Goal: Transaction & Acquisition: Obtain resource

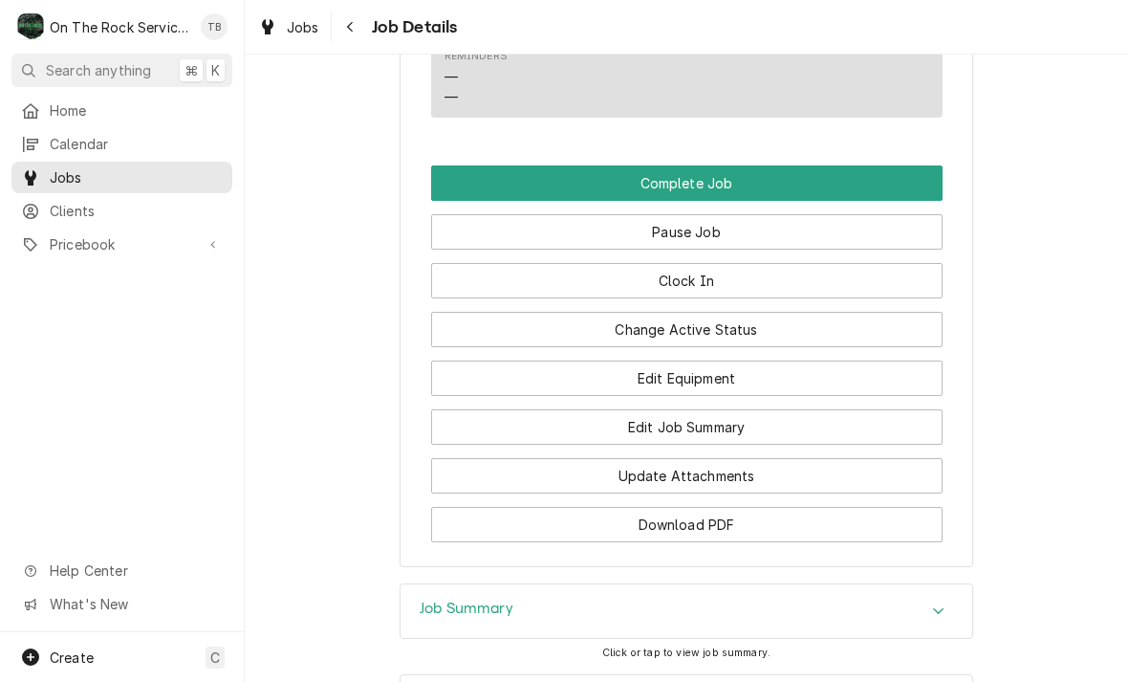
scroll to position [1994, 0]
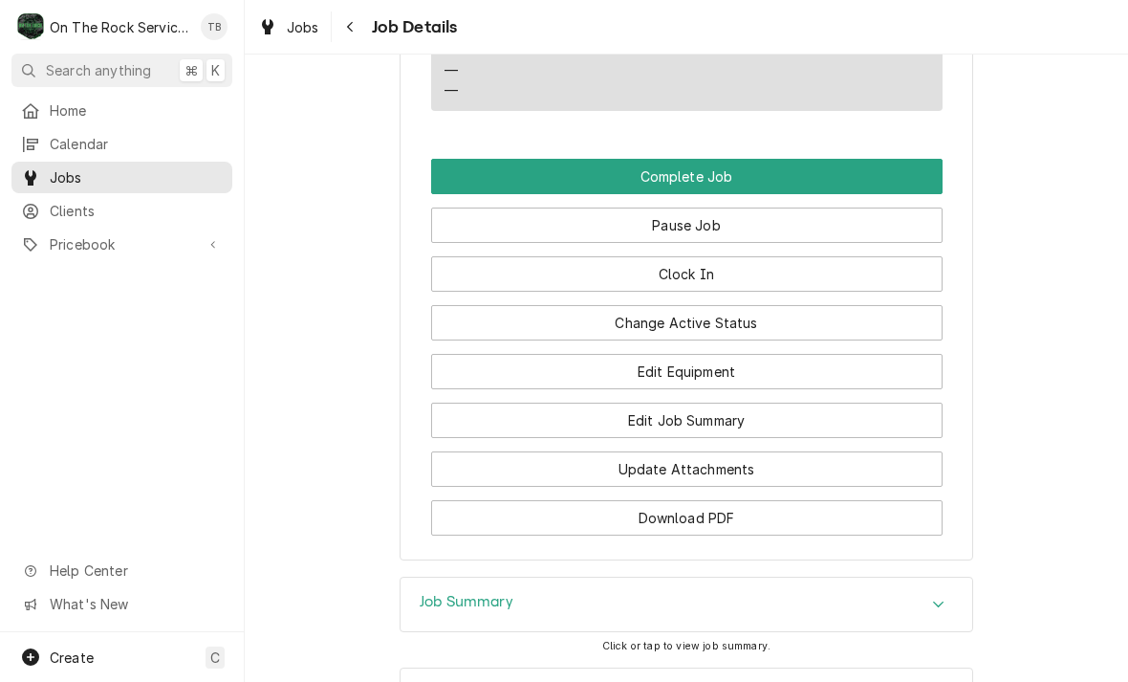
click at [750, 320] on button "Change Active Status" at bounding box center [687, 322] width 512 height 35
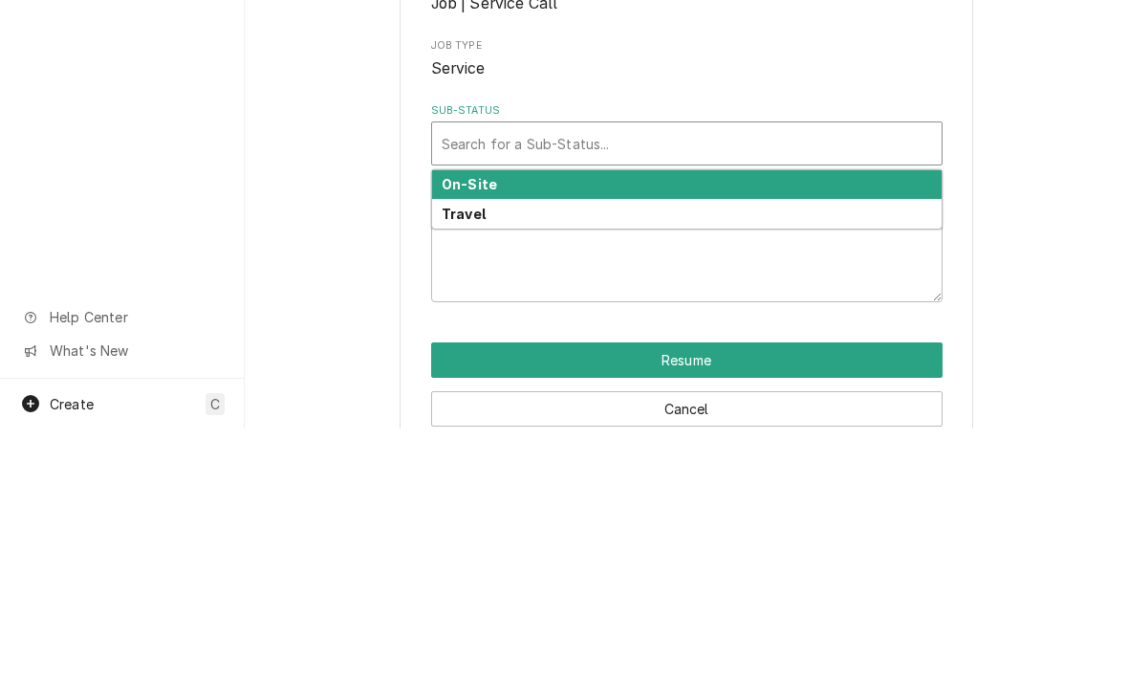
click at [505, 424] on div "On-Site" at bounding box center [687, 439] width 510 height 30
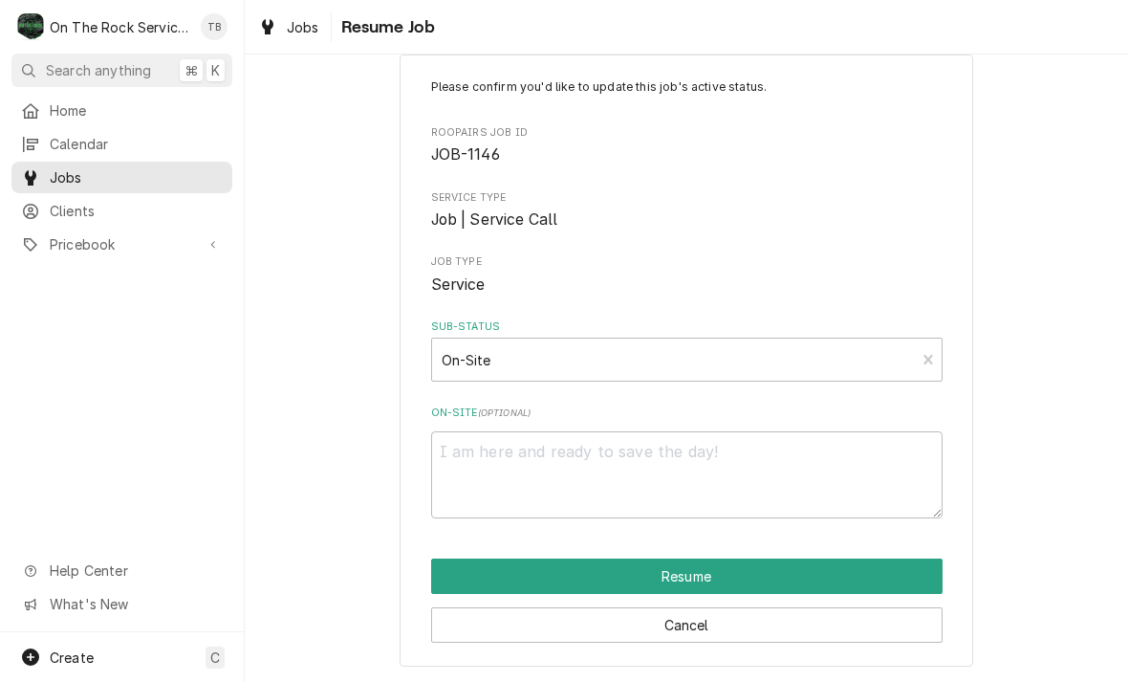
scroll to position [36, 0]
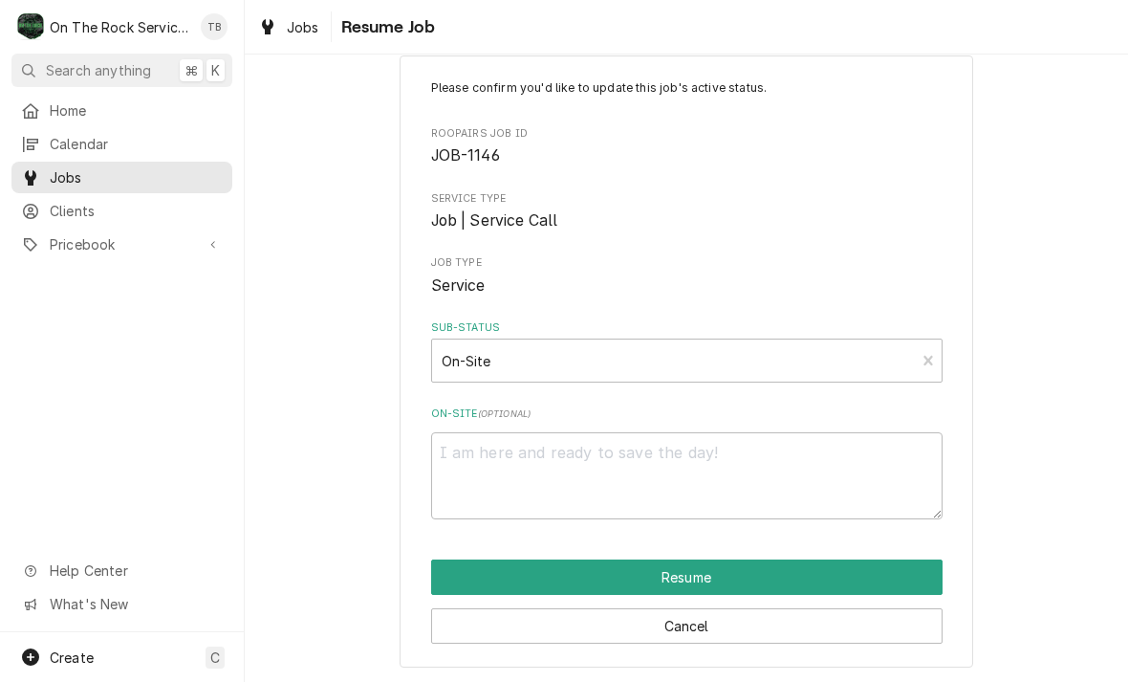
click at [711, 571] on button "Resume" at bounding box center [687, 576] width 512 height 35
type textarea "x"
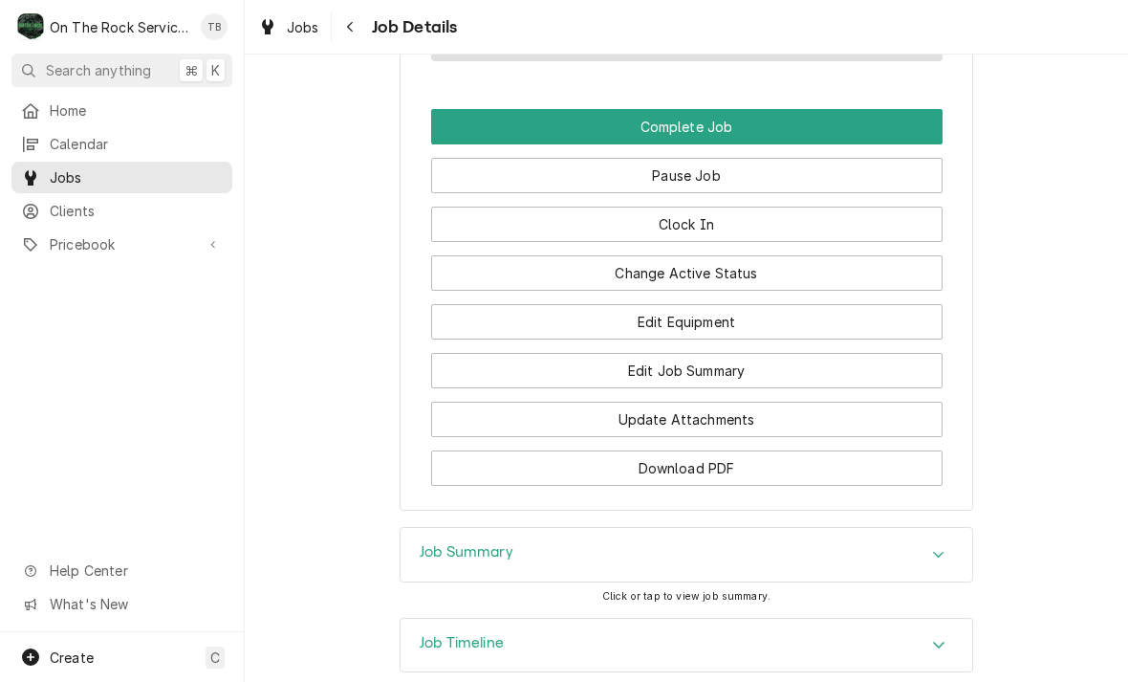
scroll to position [2069, 0]
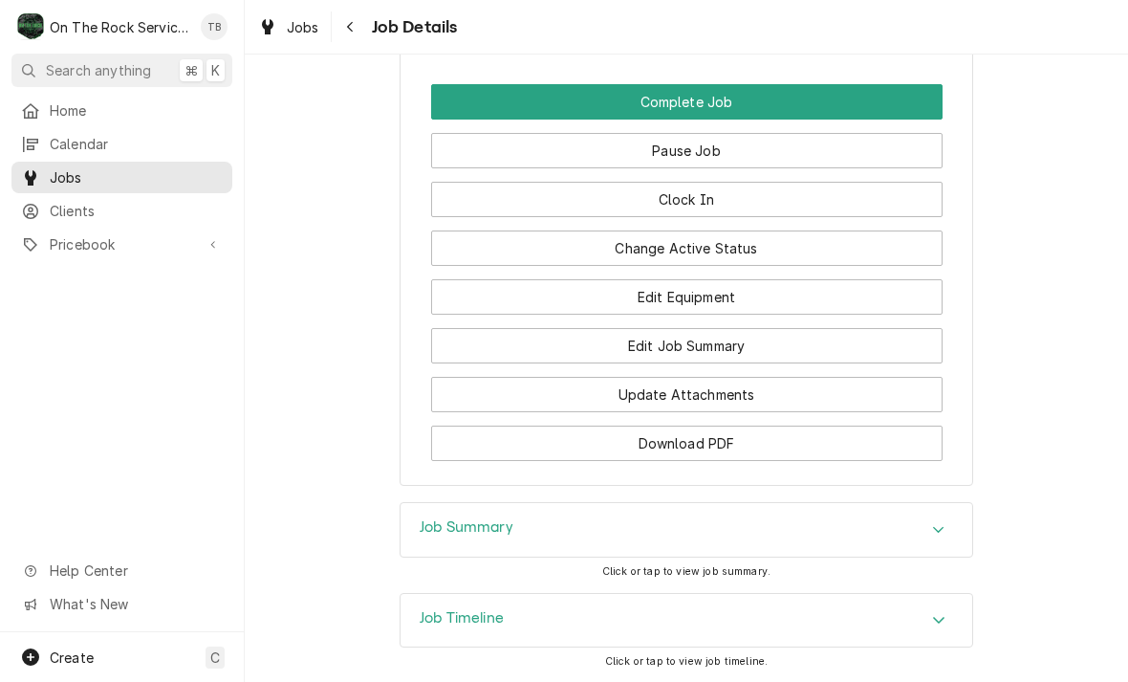
click at [707, 295] on button "Edit Equipment" at bounding box center [687, 296] width 512 height 35
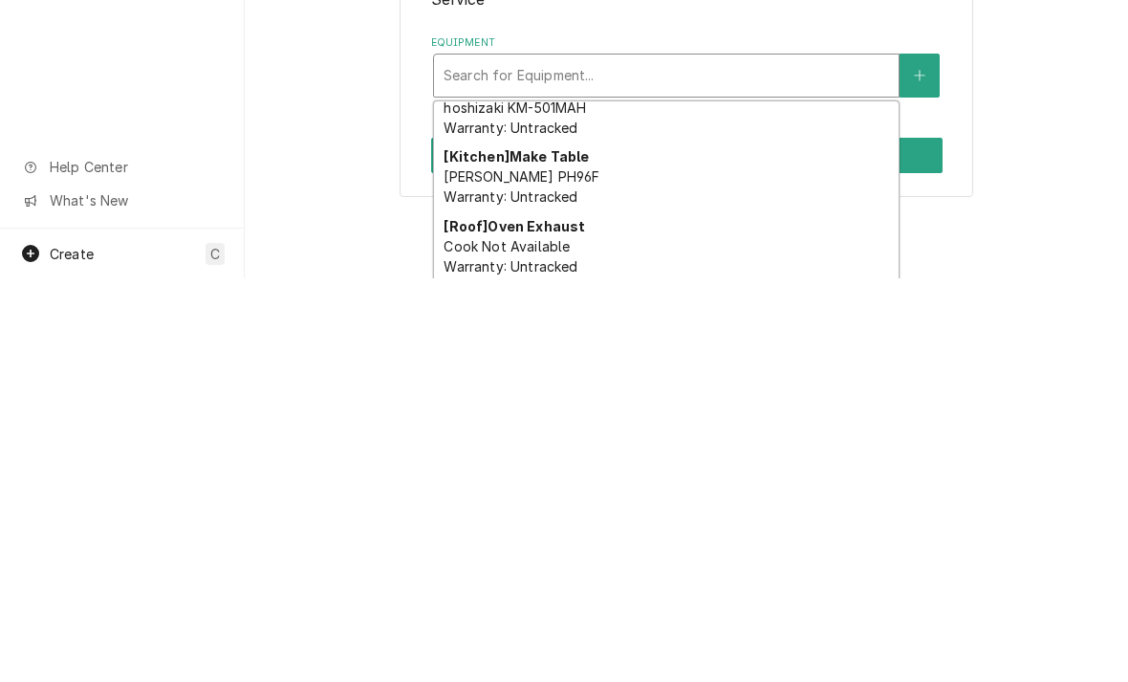
scroll to position [168, 0]
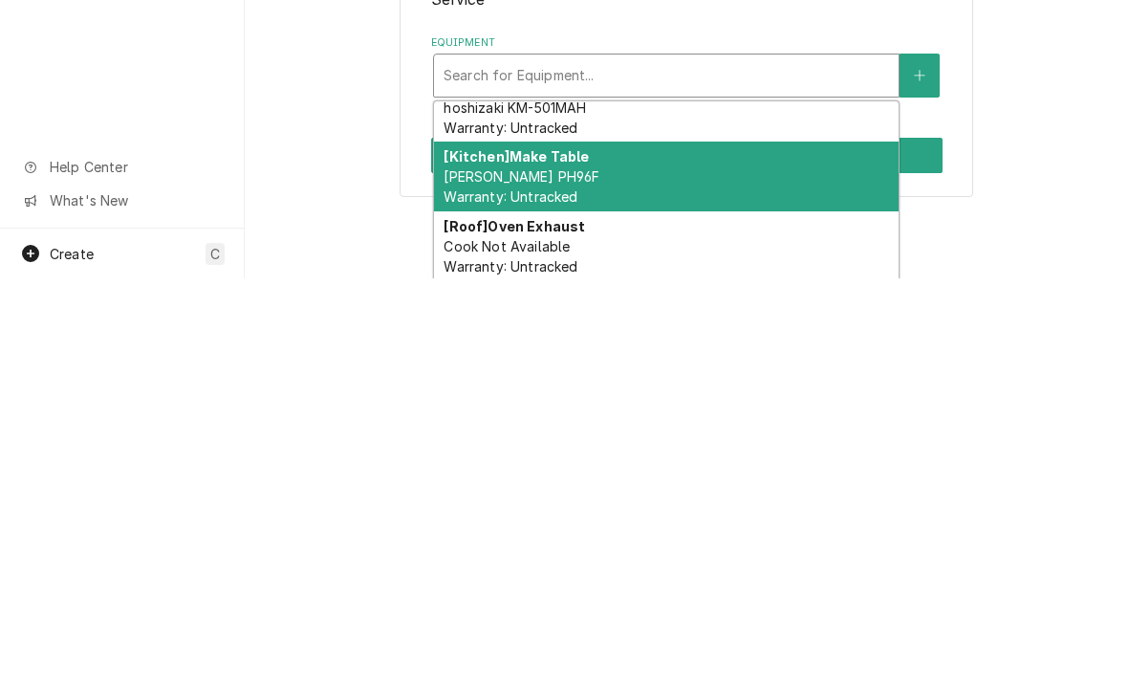
click at [550, 572] on span "Randell PH96F Warranty: Untracked" at bounding box center [522, 590] width 156 height 36
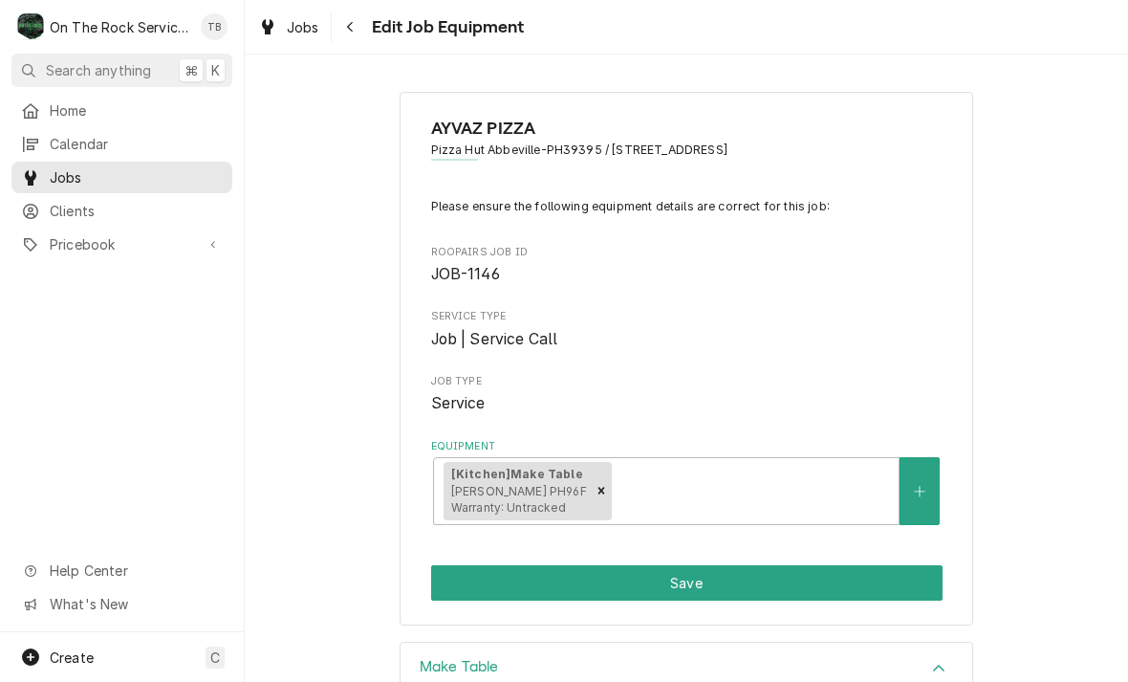
click at [707, 575] on button "Save" at bounding box center [687, 582] width 512 height 35
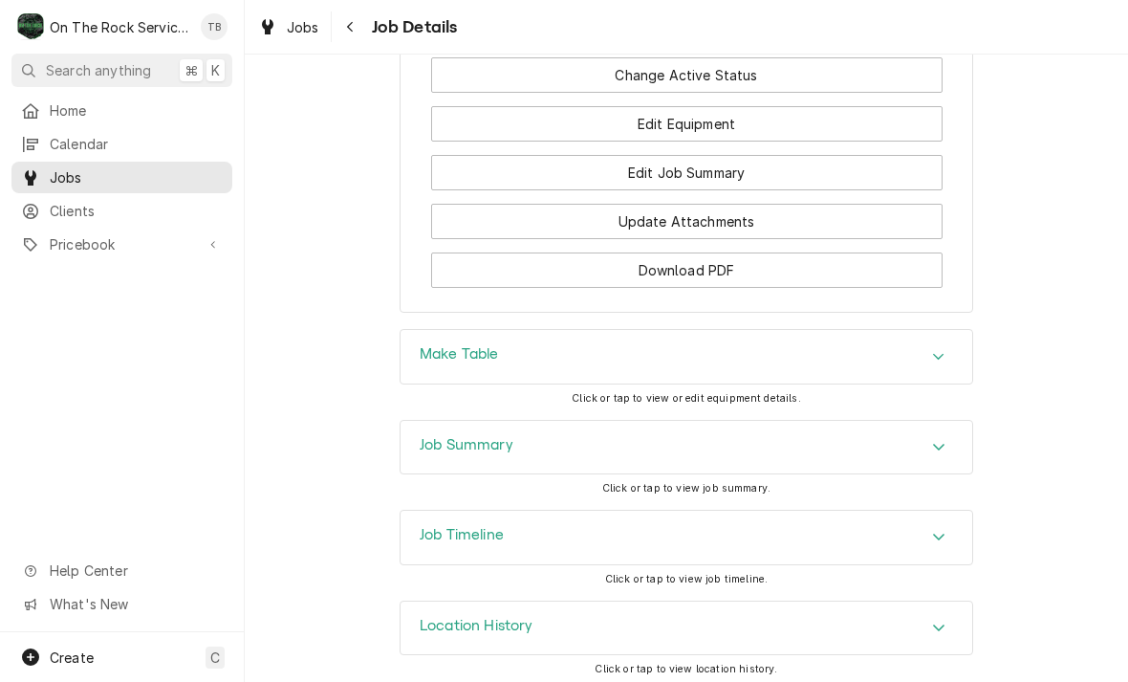
scroll to position [2241, 0]
click at [946, 621] on icon "Accordion Header" at bounding box center [938, 628] width 13 height 15
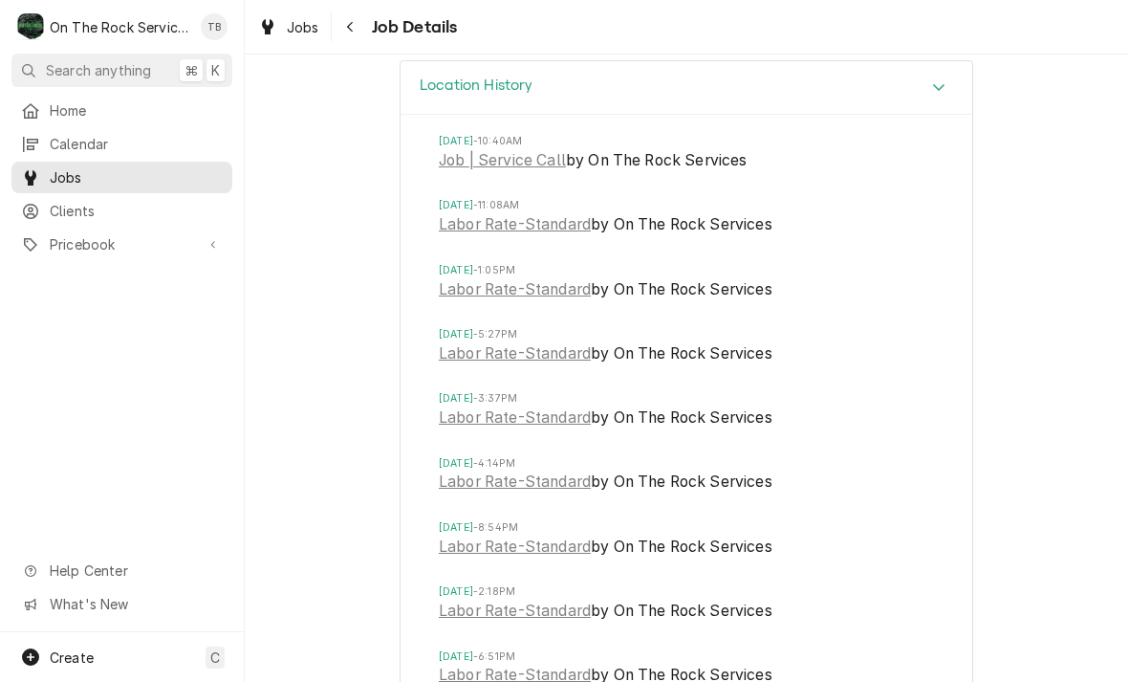
scroll to position [2786, 0]
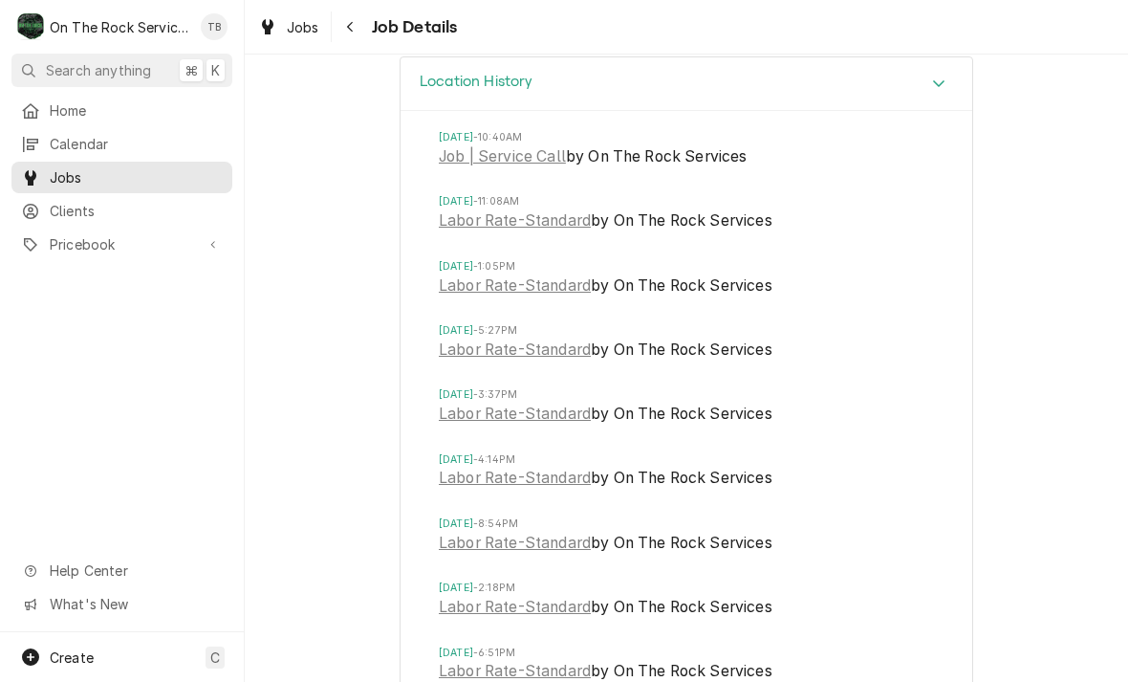
click at [522, 145] on link "Job | Service Call" at bounding box center [502, 156] width 127 height 23
click at [541, 211] on link "Labor Rate-Standard" at bounding box center [515, 220] width 152 height 23
click at [461, 274] on link "Labor Rate-Standard" at bounding box center [515, 285] width 152 height 23
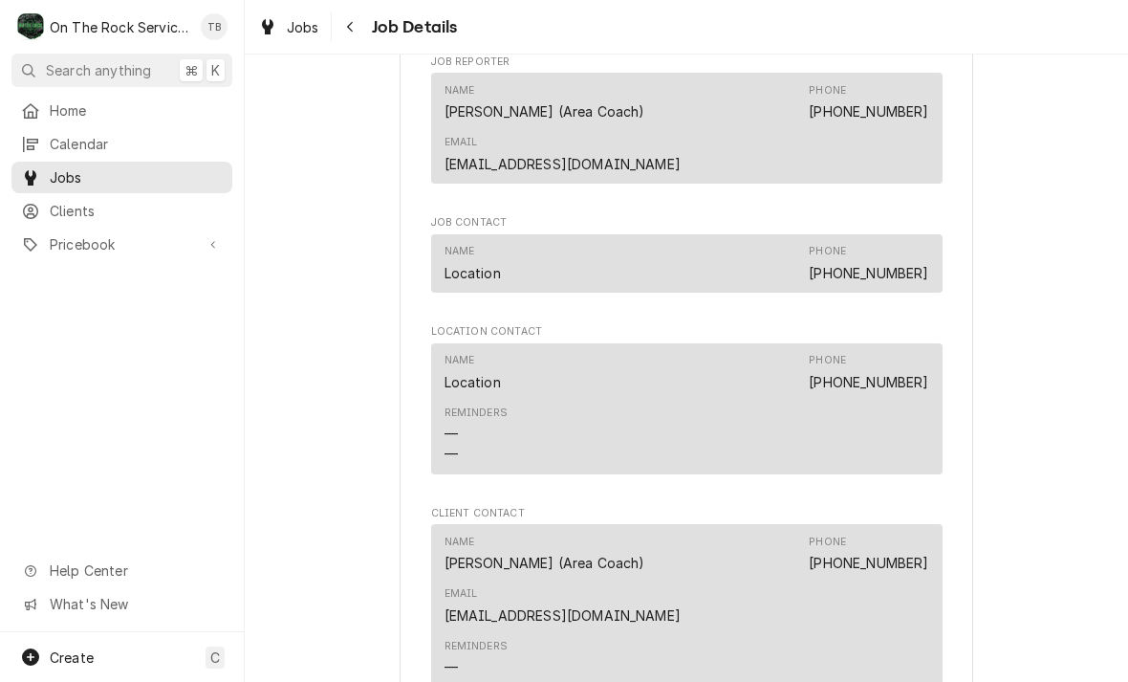
scroll to position [1370, 0]
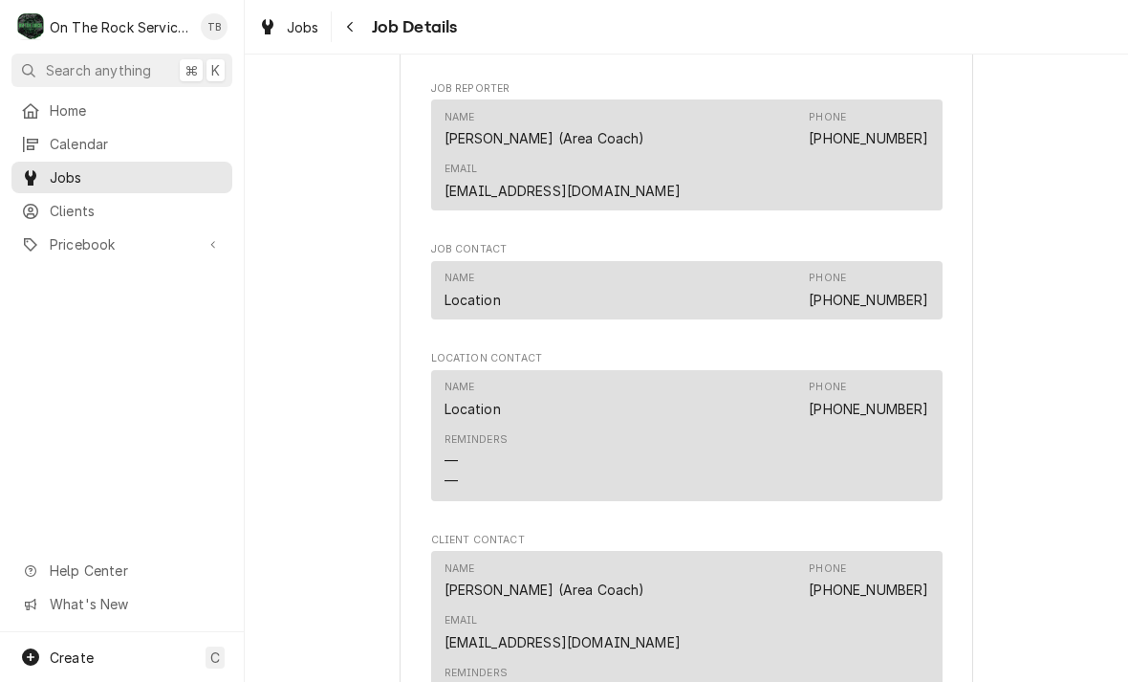
click at [350, 32] on icon "Navigate back" at bounding box center [350, 26] width 9 height 13
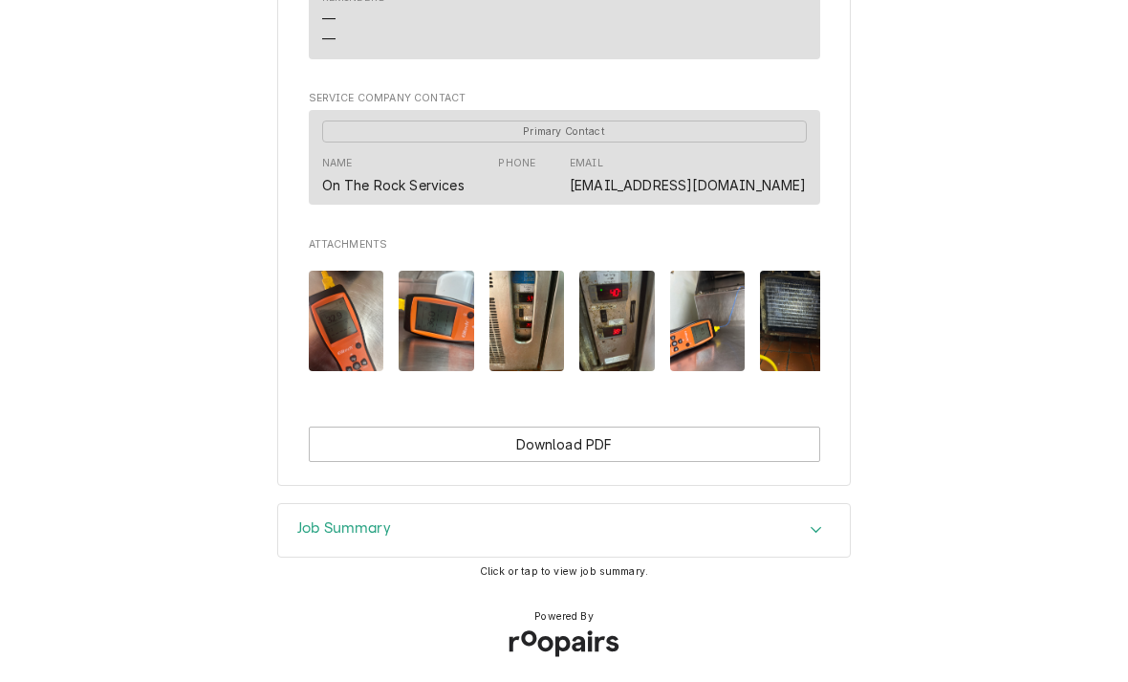
scroll to position [1494, 0]
click at [596, 431] on button "Download PDF" at bounding box center [565, 444] width 512 height 35
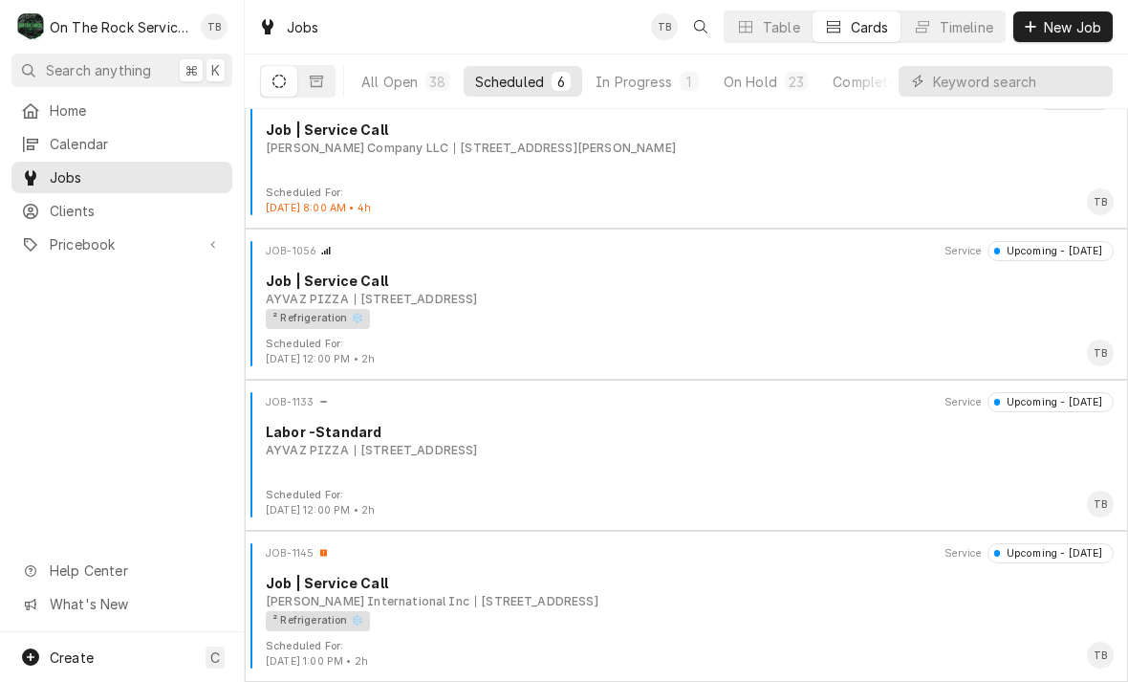
scroll to position [334, 0]
click at [103, 83] on button "Search anything ⌘ K" at bounding box center [121, 70] width 221 height 33
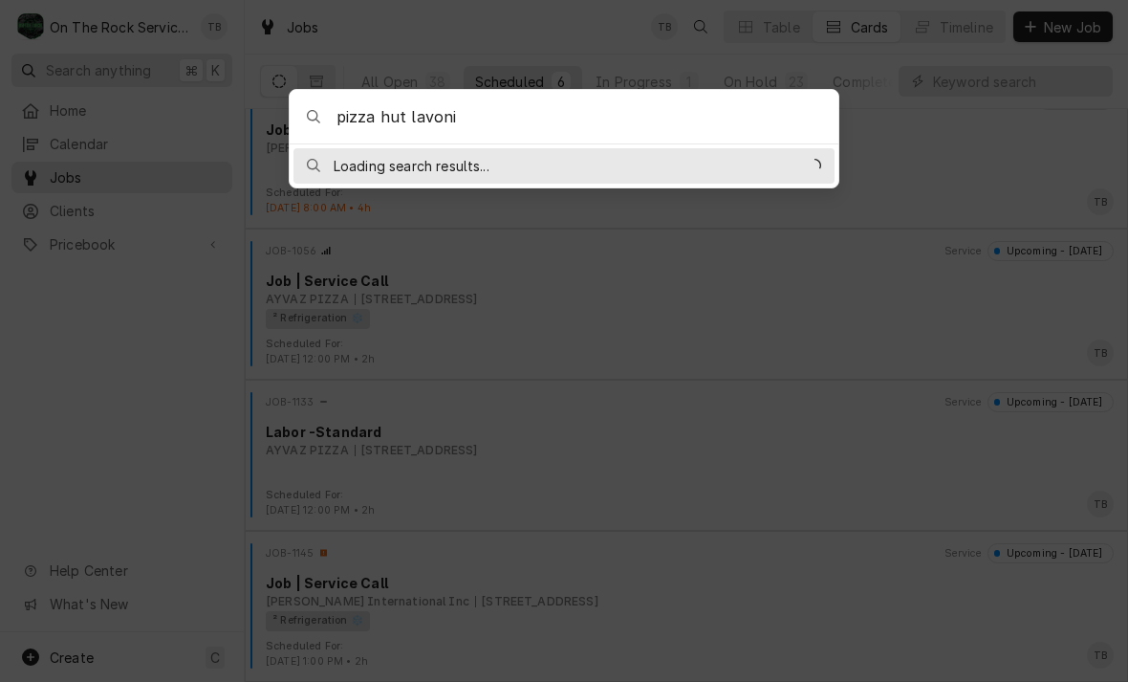
type input "pizza hut lavonia"
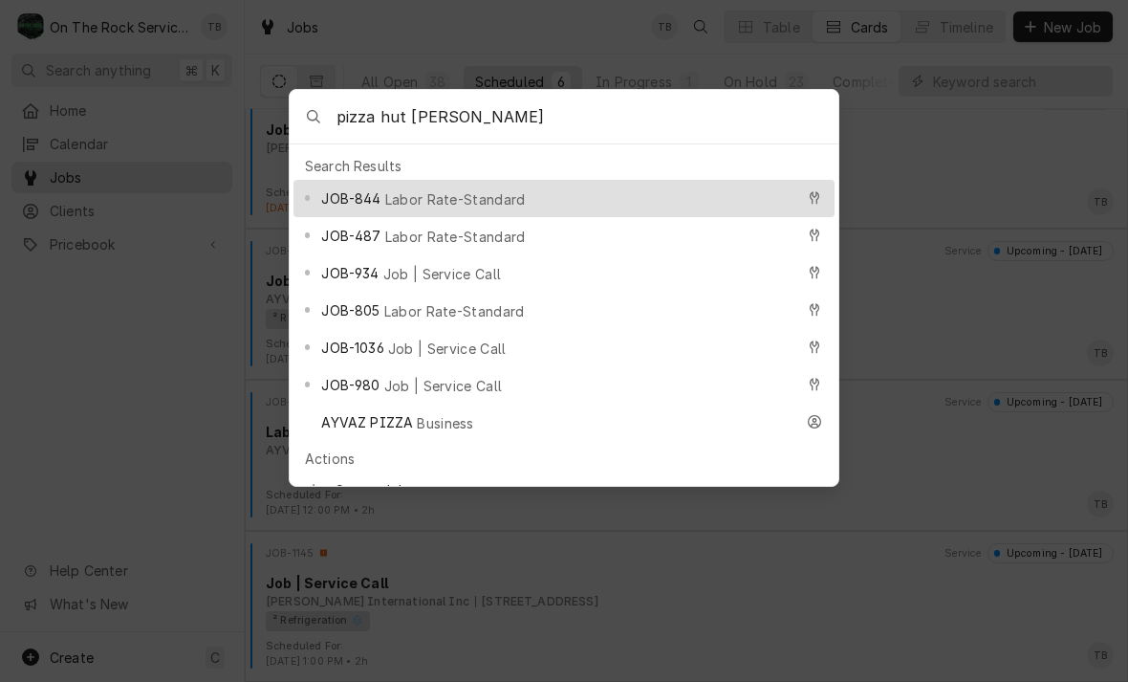
click at [423, 347] on div "JOB-1036 Job | Service Call" at bounding box center [557, 348] width 472 height 22
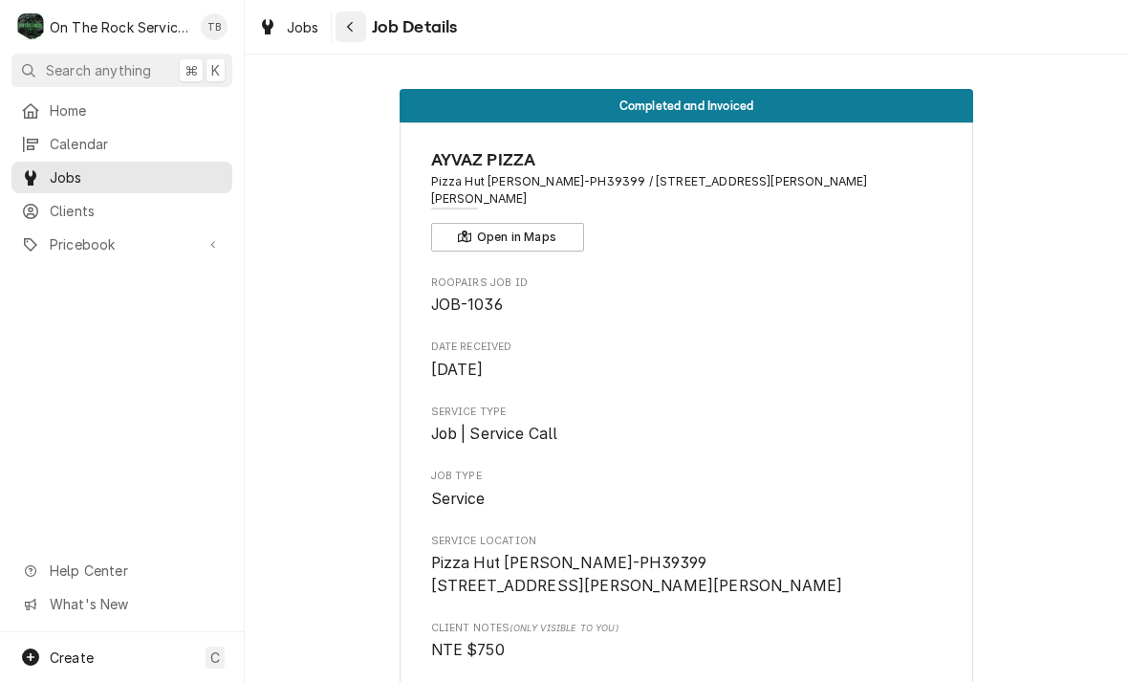
click at [356, 35] on div "Navigate back" at bounding box center [350, 26] width 19 height 19
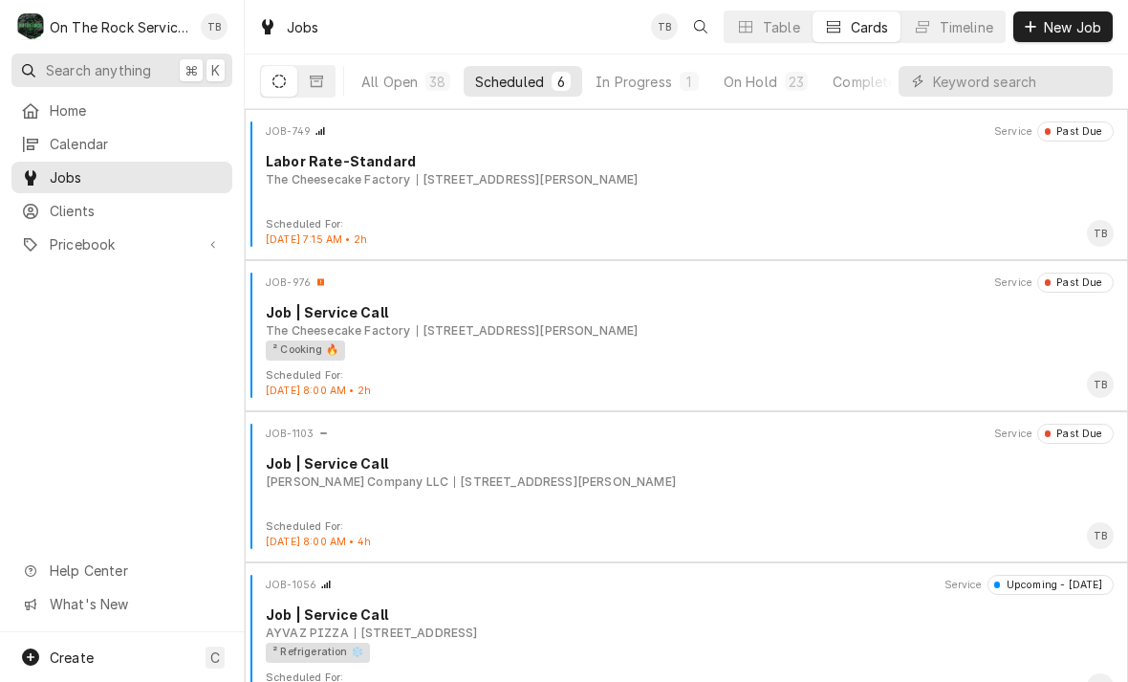
click at [114, 73] on span "Search anything" at bounding box center [98, 70] width 105 height 20
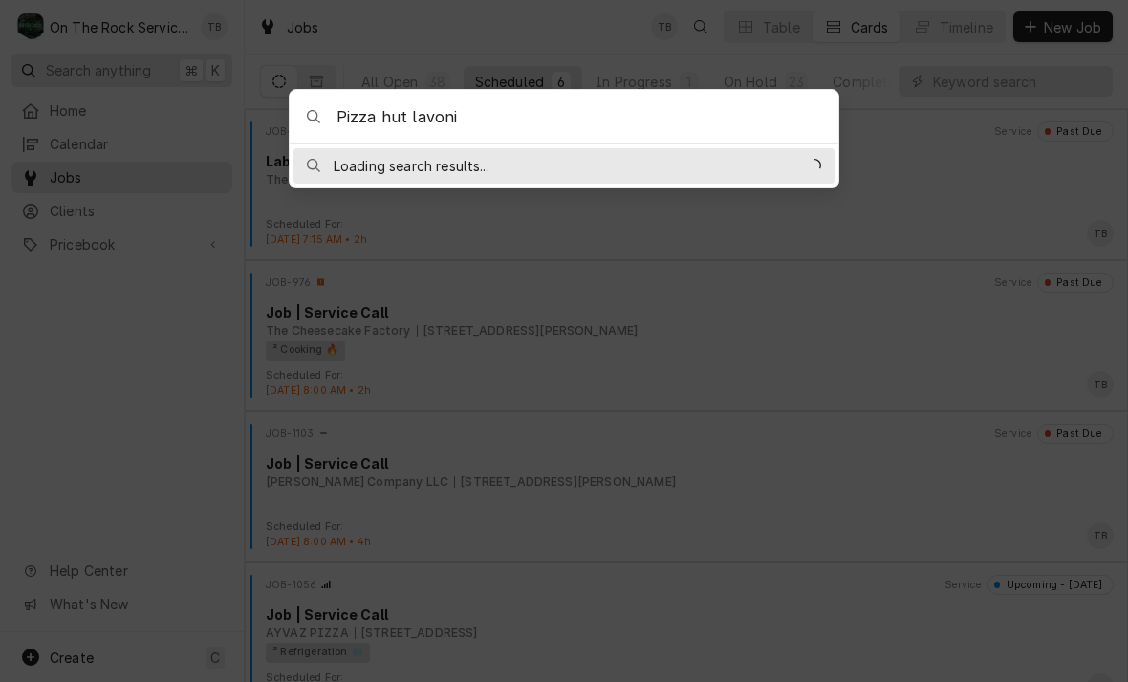
type input "Pizza hut lavonia"
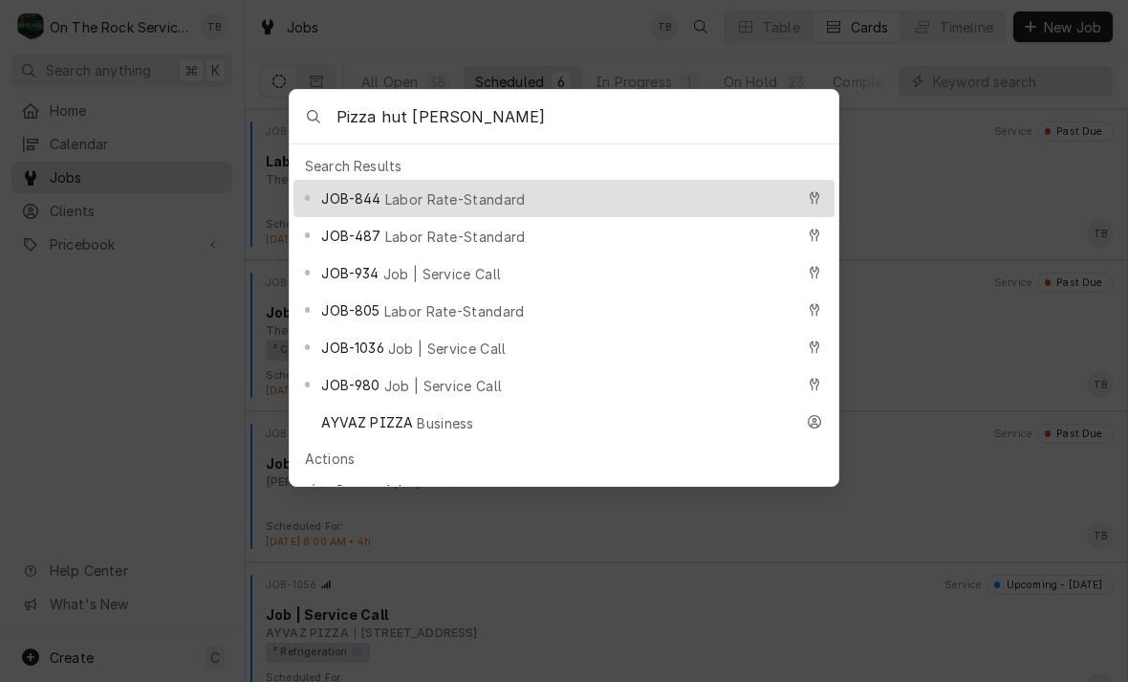
click at [396, 376] on span "Job | Service Call" at bounding box center [443, 386] width 119 height 20
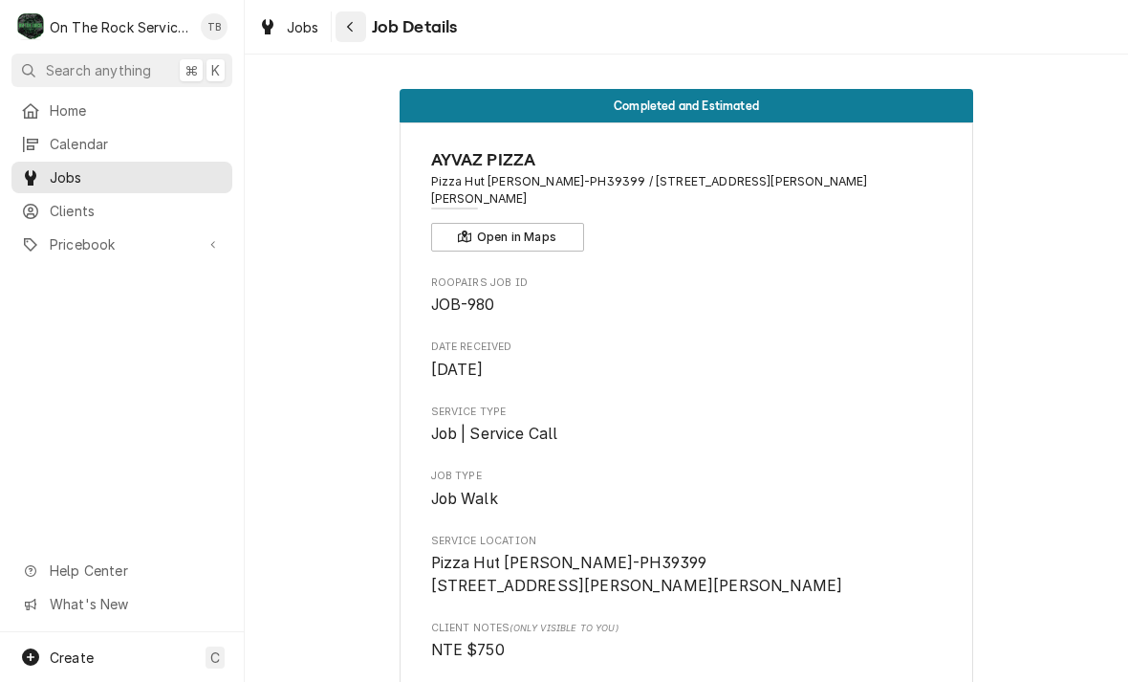
click at [348, 39] on button "Navigate back" at bounding box center [351, 26] width 31 height 31
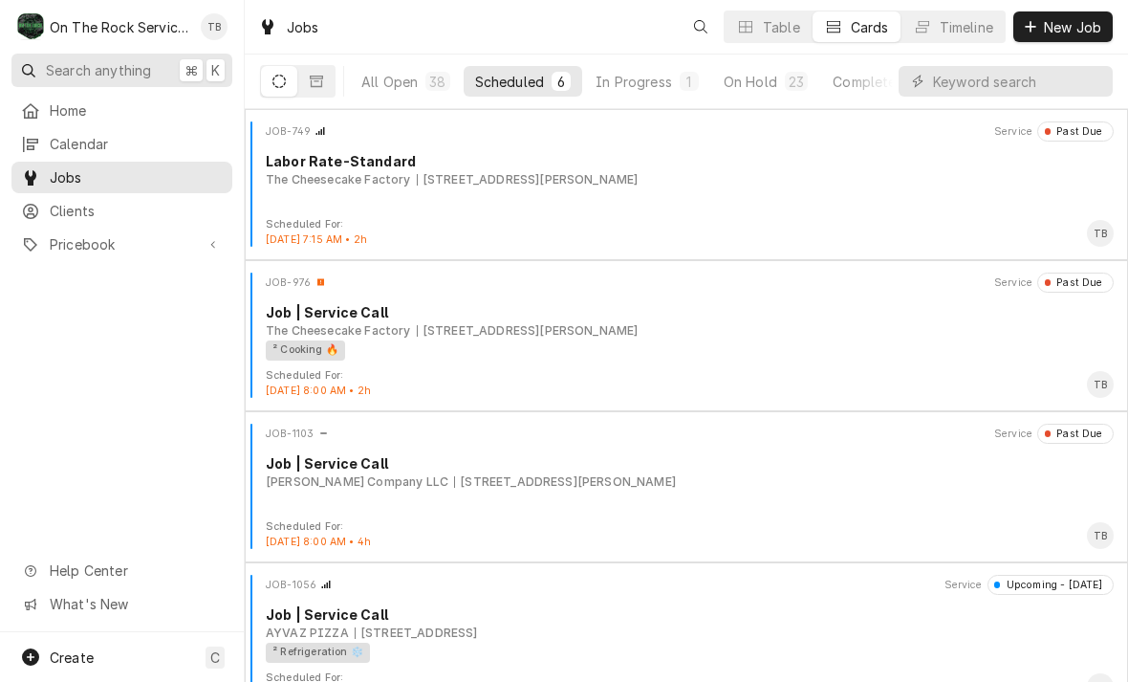
click at [145, 75] on span "Search anything" at bounding box center [98, 70] width 105 height 20
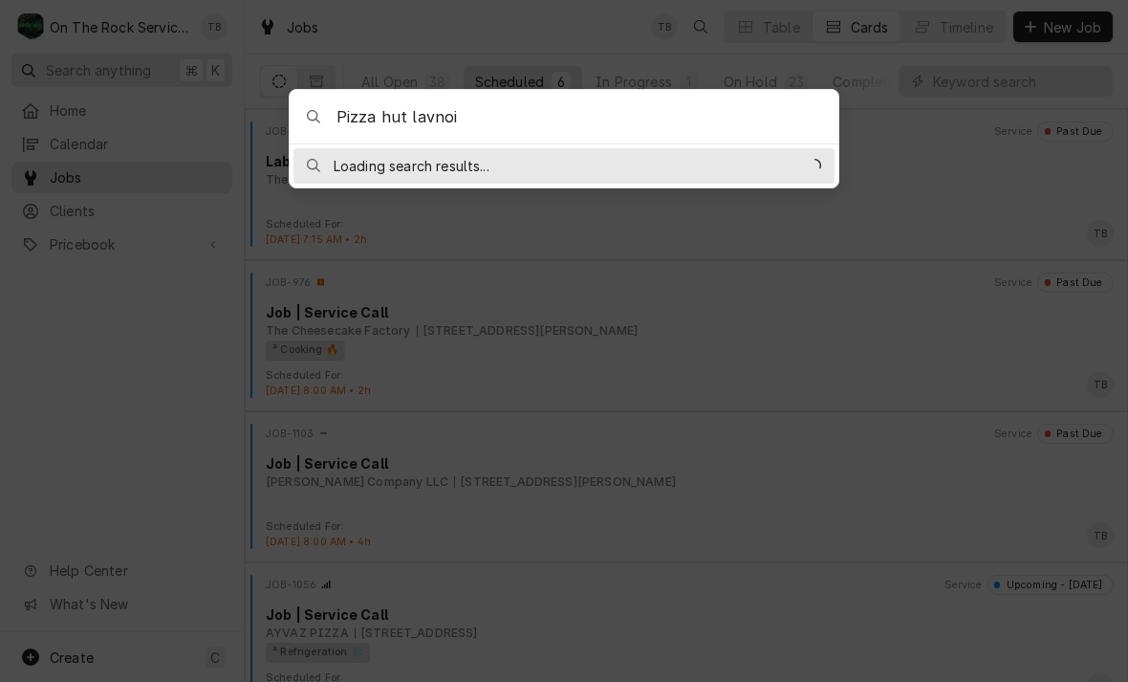
type input "Pizza hut lavnoia"
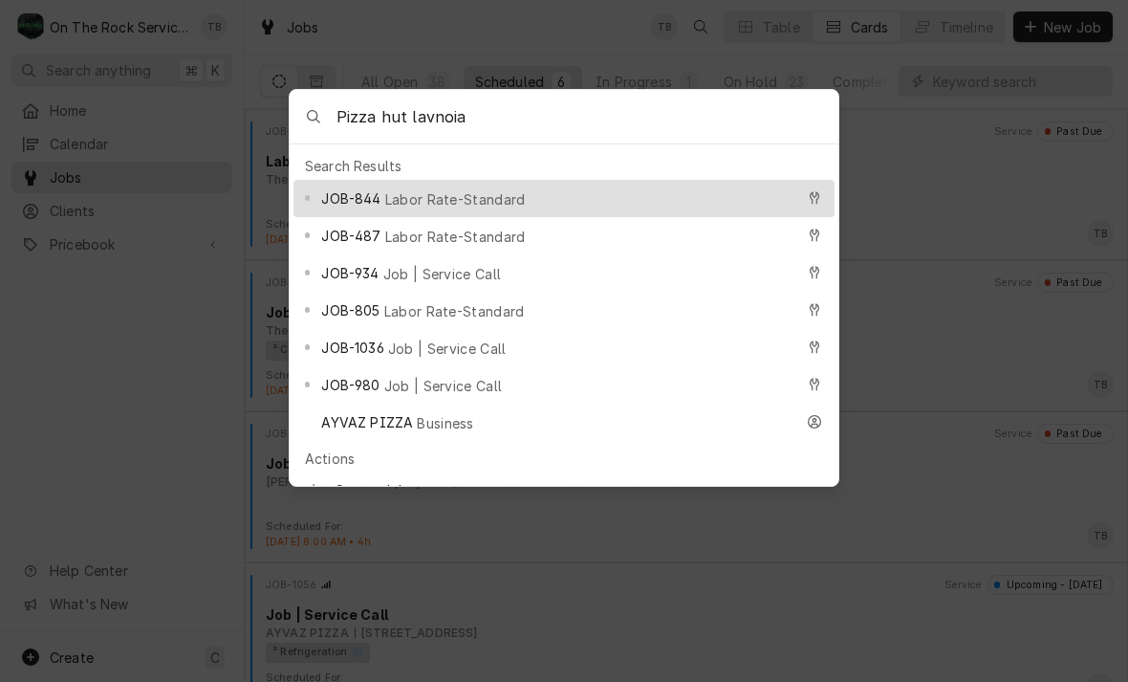
click at [441, 274] on span "Job | Service Call" at bounding box center [442, 274] width 119 height 20
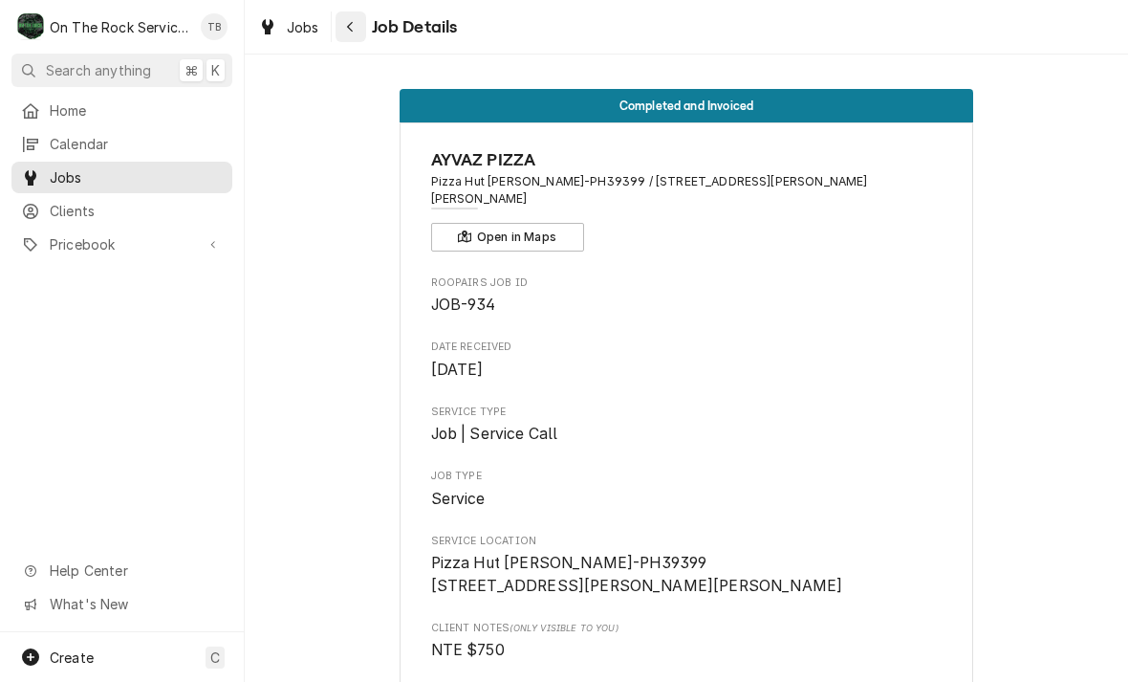
click at [365, 27] on button "Navigate back" at bounding box center [351, 26] width 31 height 31
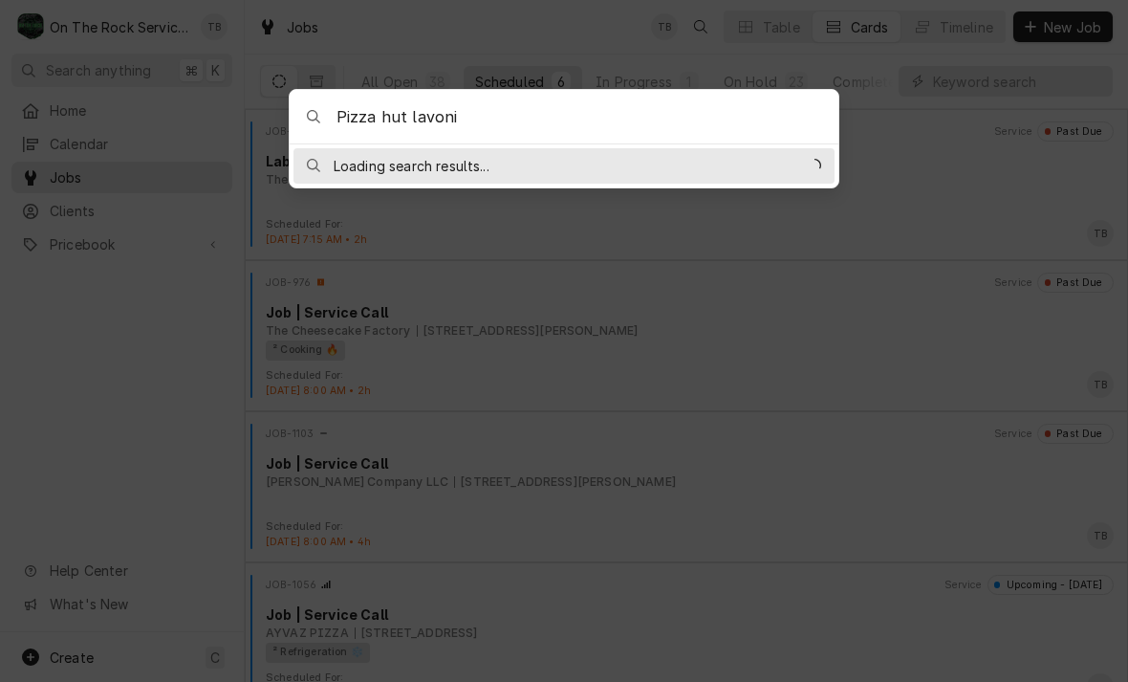
type input "Pizza hut lavonia"
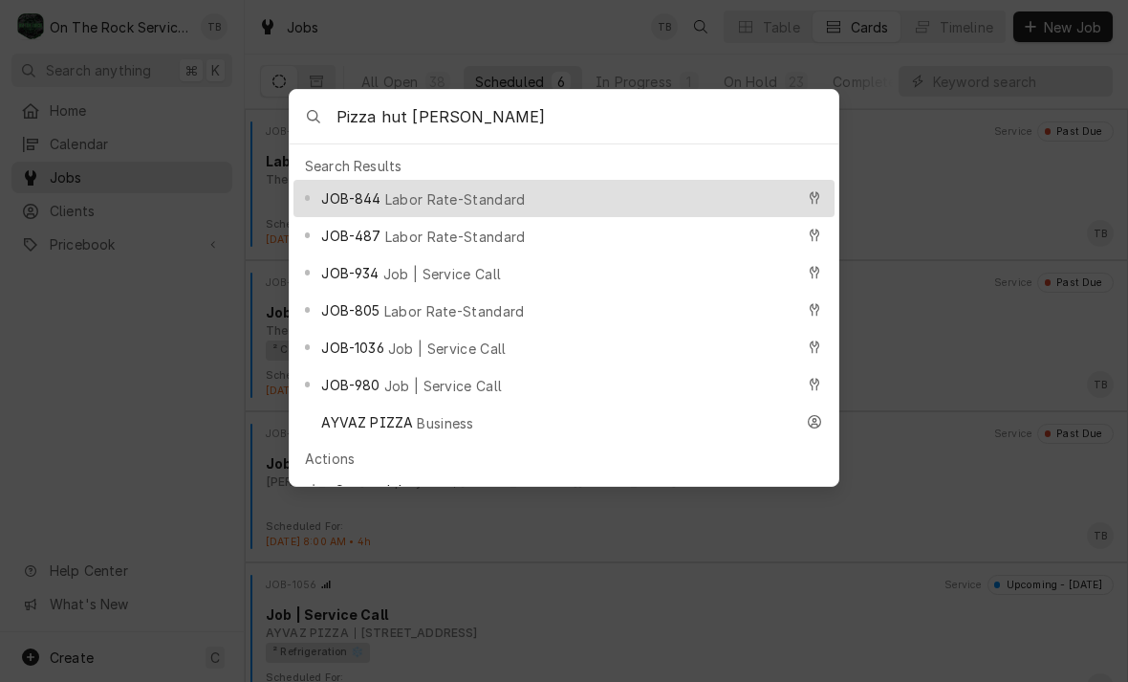
click at [460, 199] on span "Labor Rate-Standard" at bounding box center [455, 199] width 141 height 20
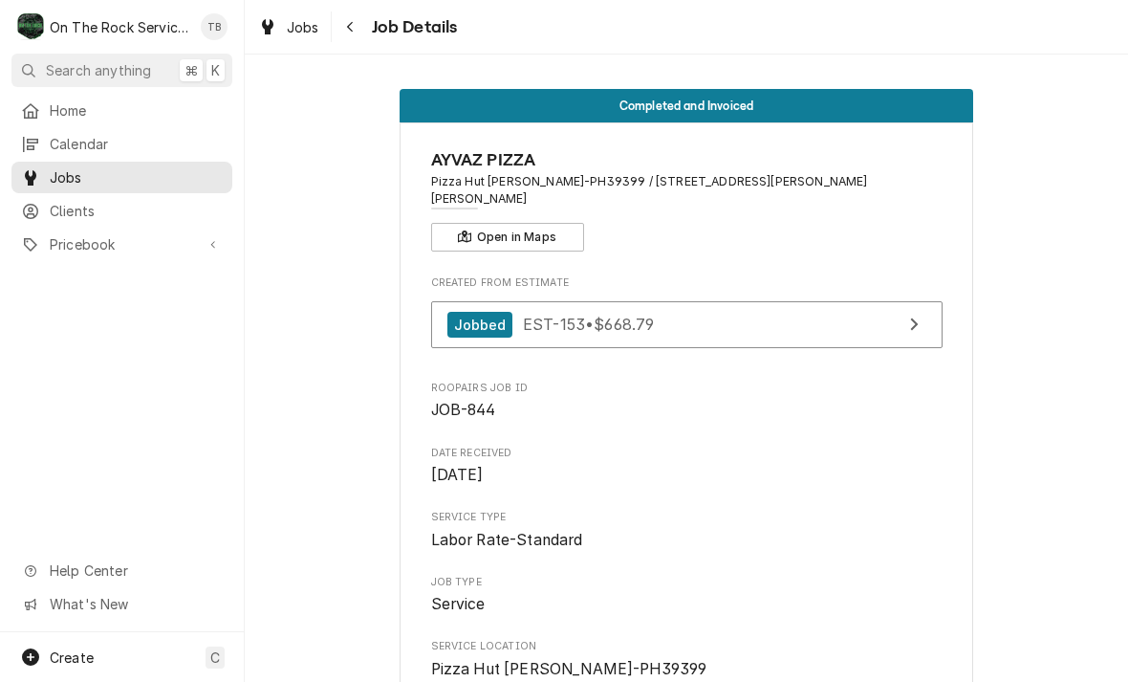
scroll to position [-1, 0]
click at [113, 81] on button "Search anything ⌘ K" at bounding box center [121, 70] width 221 height 33
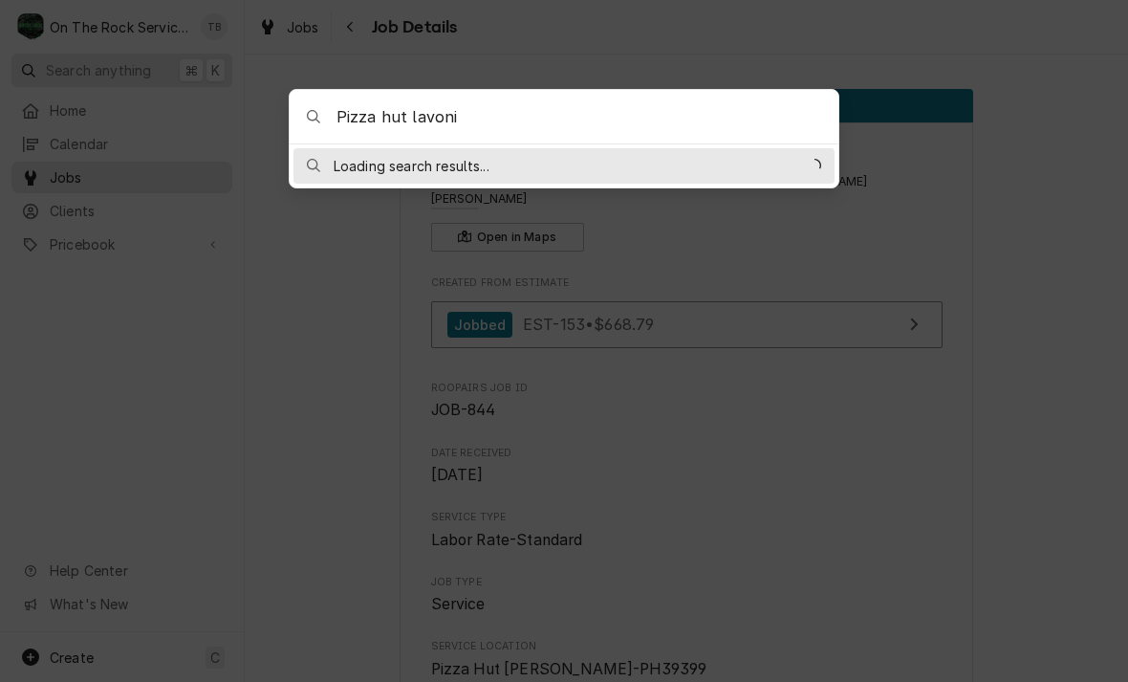
type input "Pizza hut lavonia"
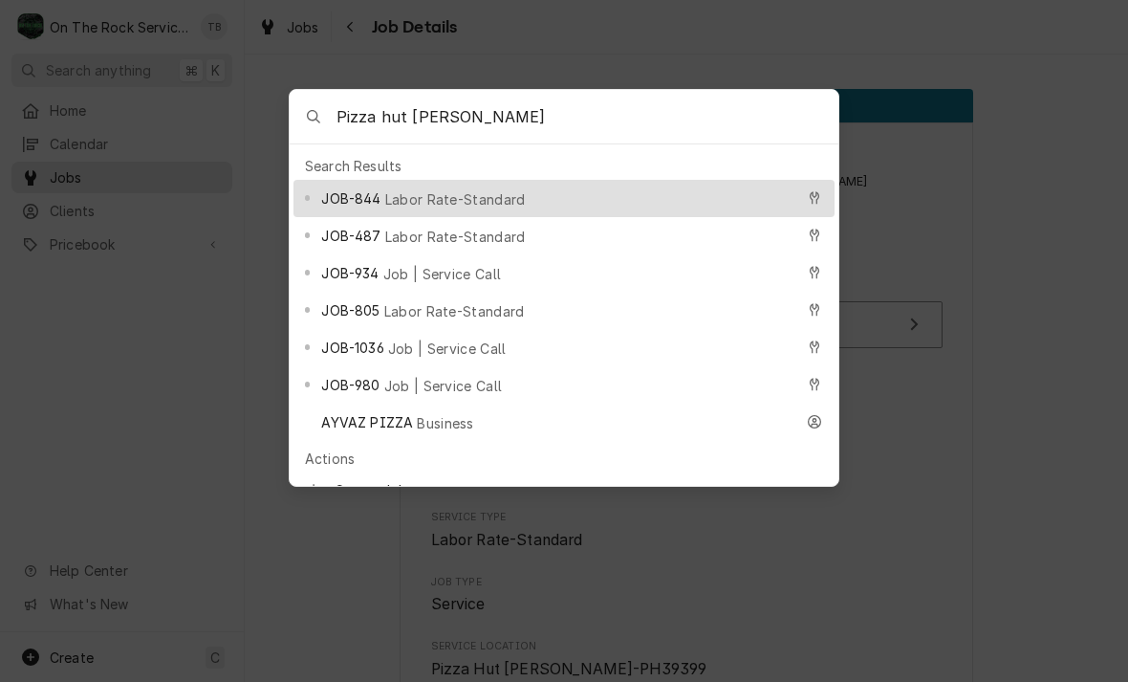
click at [429, 302] on span "Labor Rate-Standard" at bounding box center [454, 311] width 141 height 20
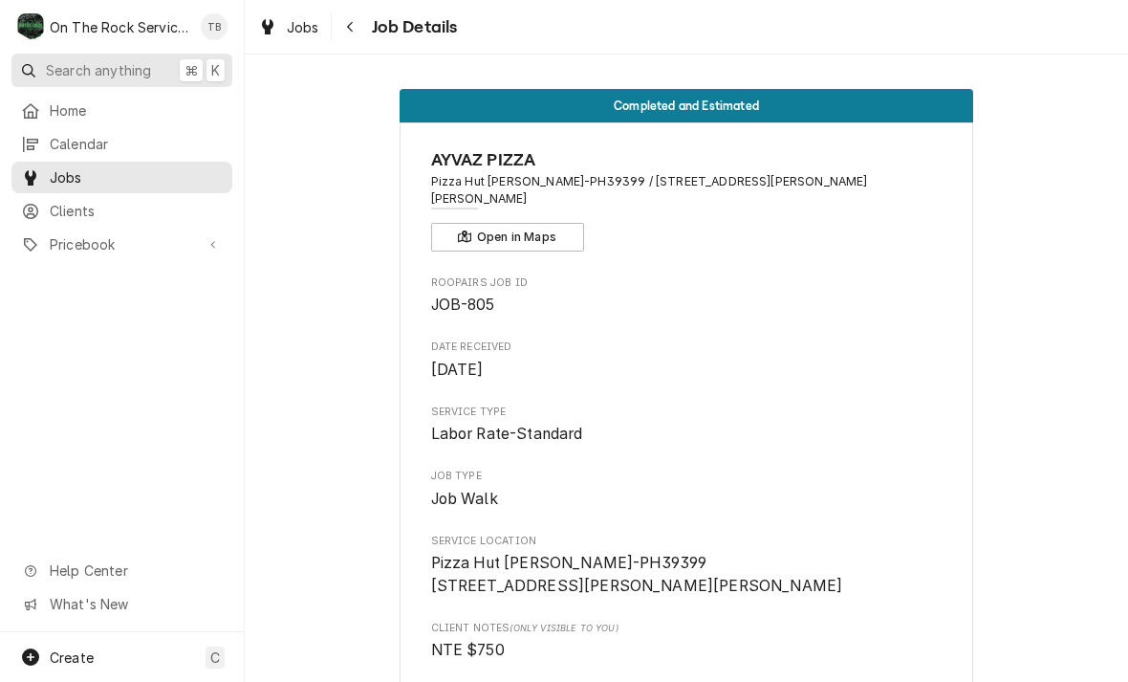
click at [113, 76] on span "Search anything" at bounding box center [98, 70] width 105 height 20
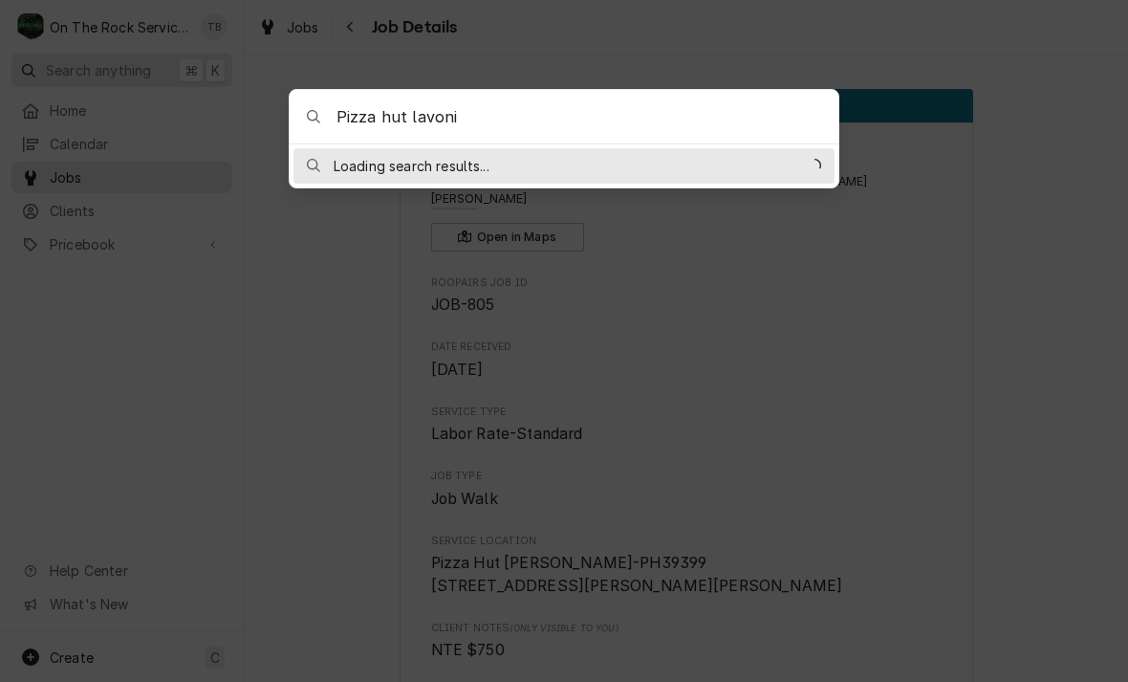
type input "Pizza hut [PERSON_NAME]"
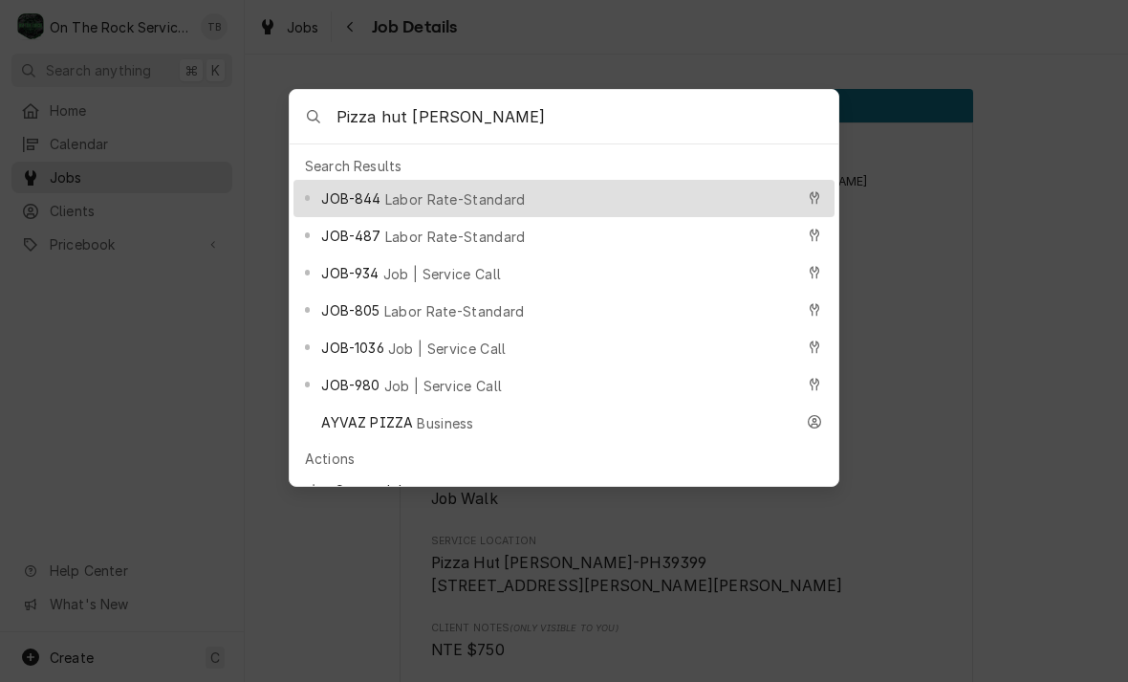
click at [420, 230] on span "Labor Rate-Standard" at bounding box center [455, 237] width 141 height 20
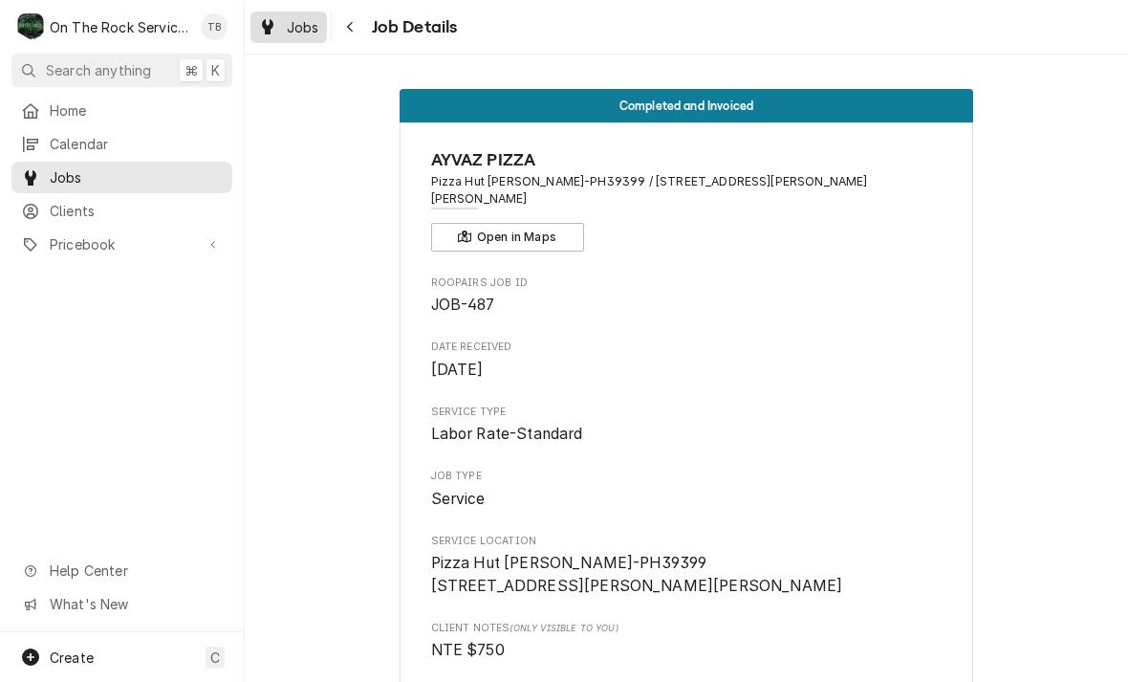
click at [308, 33] on span "Jobs" at bounding box center [303, 27] width 33 height 20
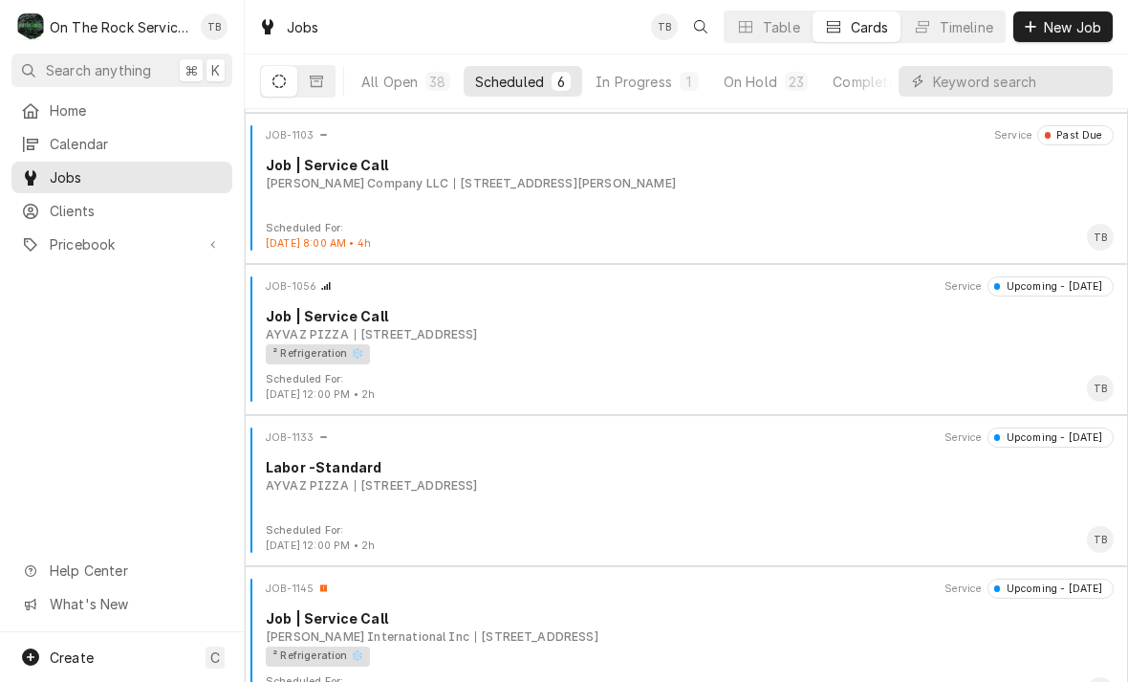
scroll to position [299, 0]
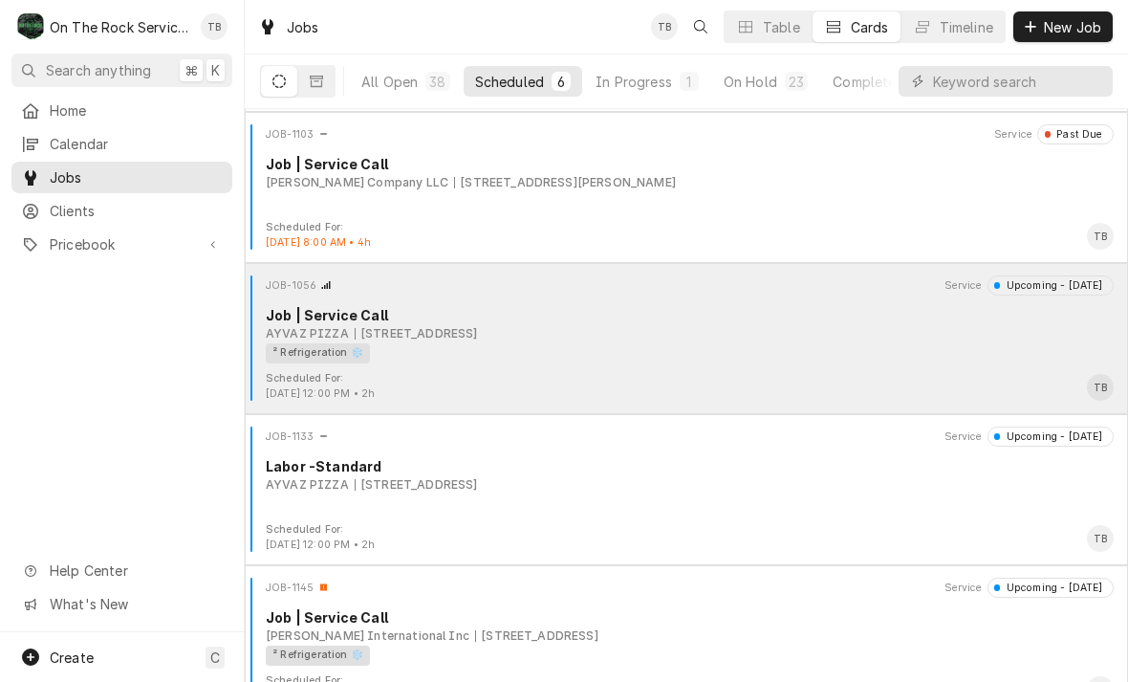
click at [703, 356] on div "² Refrigeration ❄️" at bounding box center [683, 353] width 835 height 20
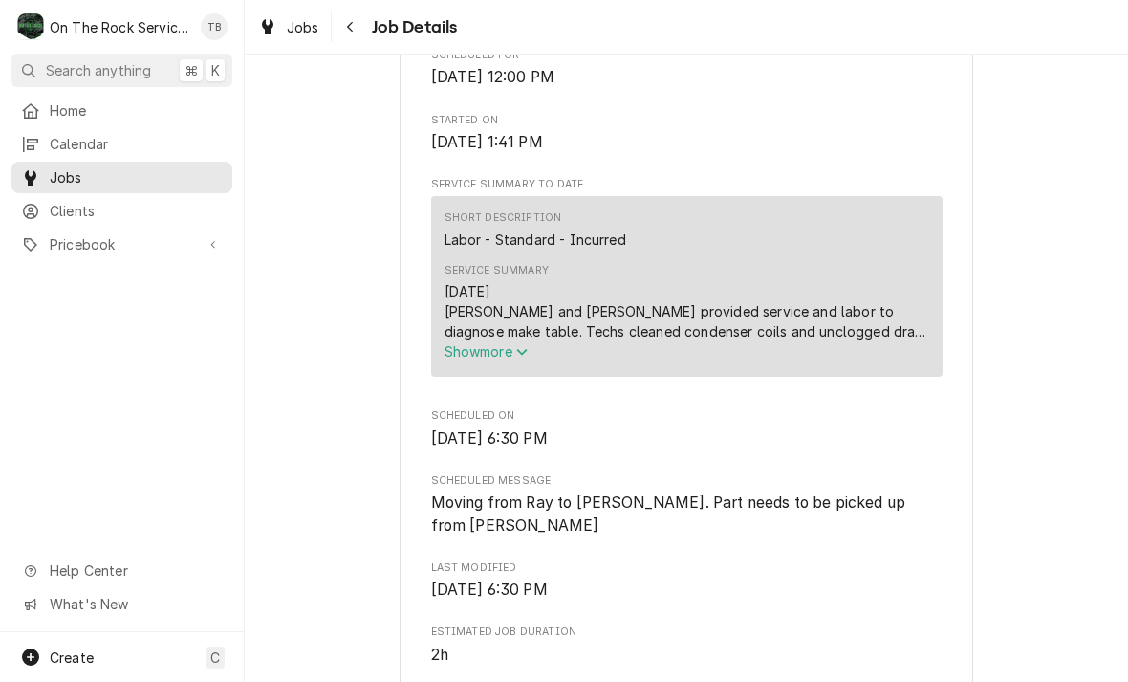
scroll to position [620, 0]
click at [528, 359] on icon "Service Summary" at bounding box center [521, 351] width 11 height 13
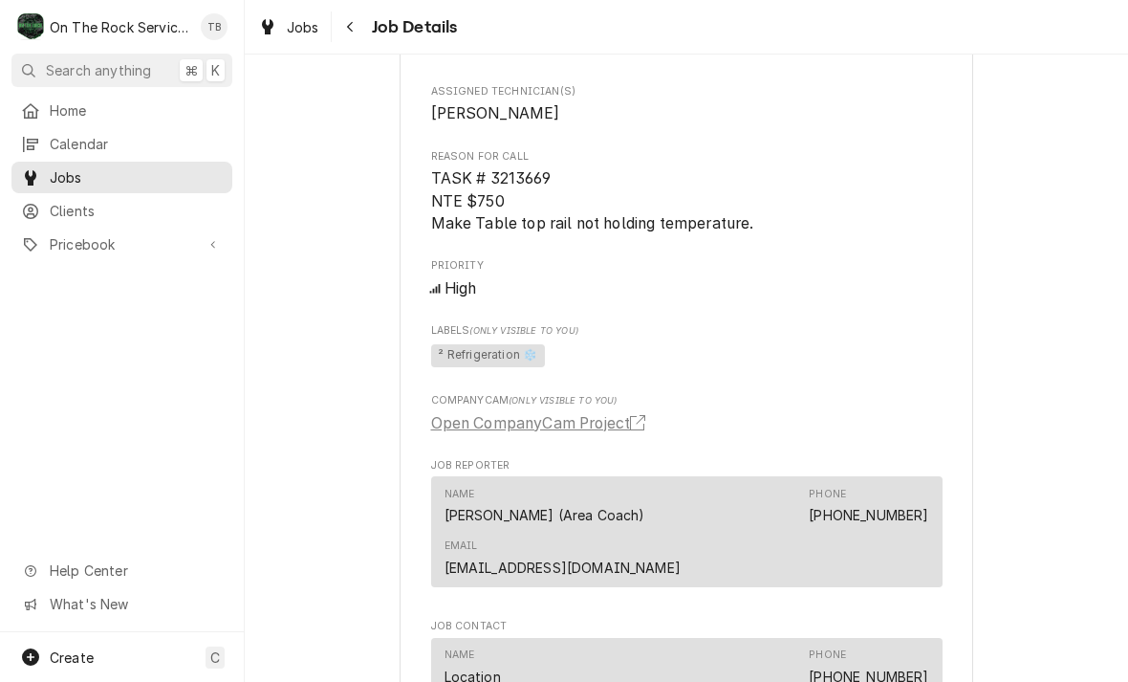
scroll to position [1266, 0]
click at [530, 411] on link "Open CompanyCam Project" at bounding box center [542, 422] width 222 height 23
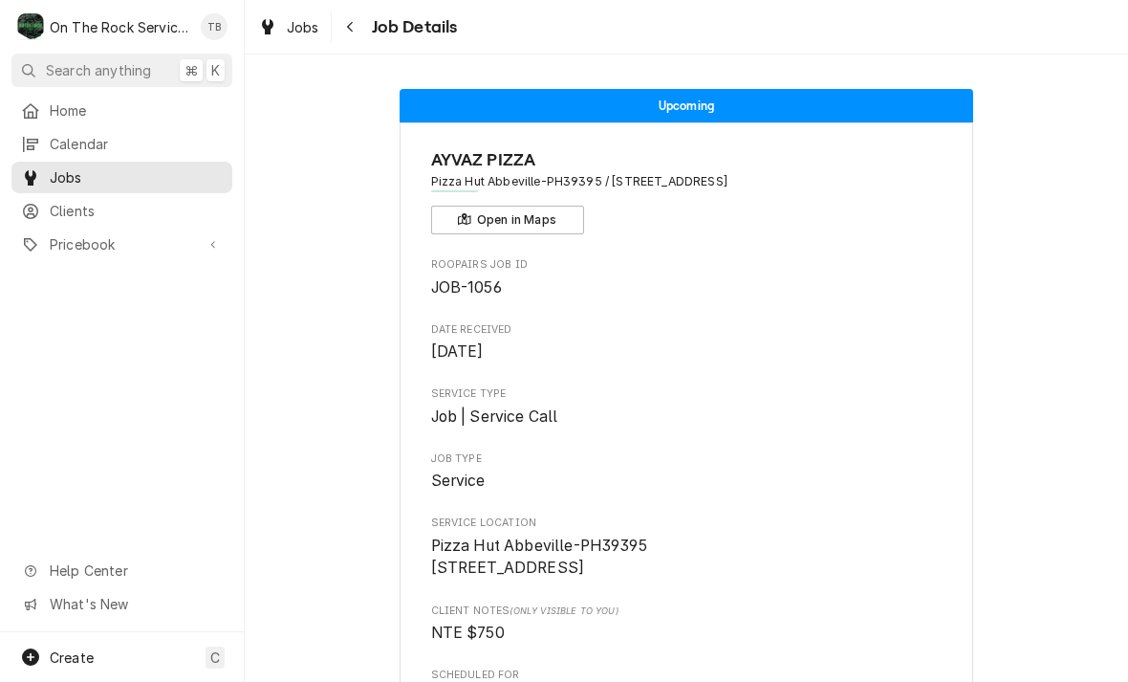
scroll to position [0, 0]
click at [295, 32] on span "Jobs" at bounding box center [303, 27] width 33 height 20
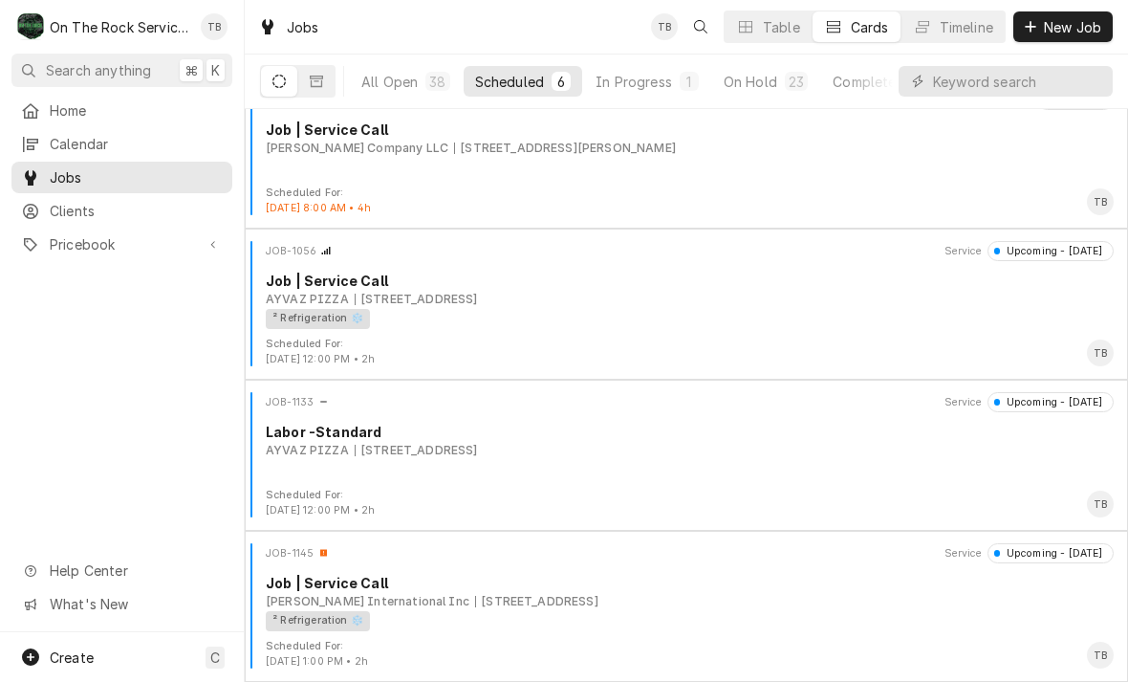
scroll to position [334, 0]
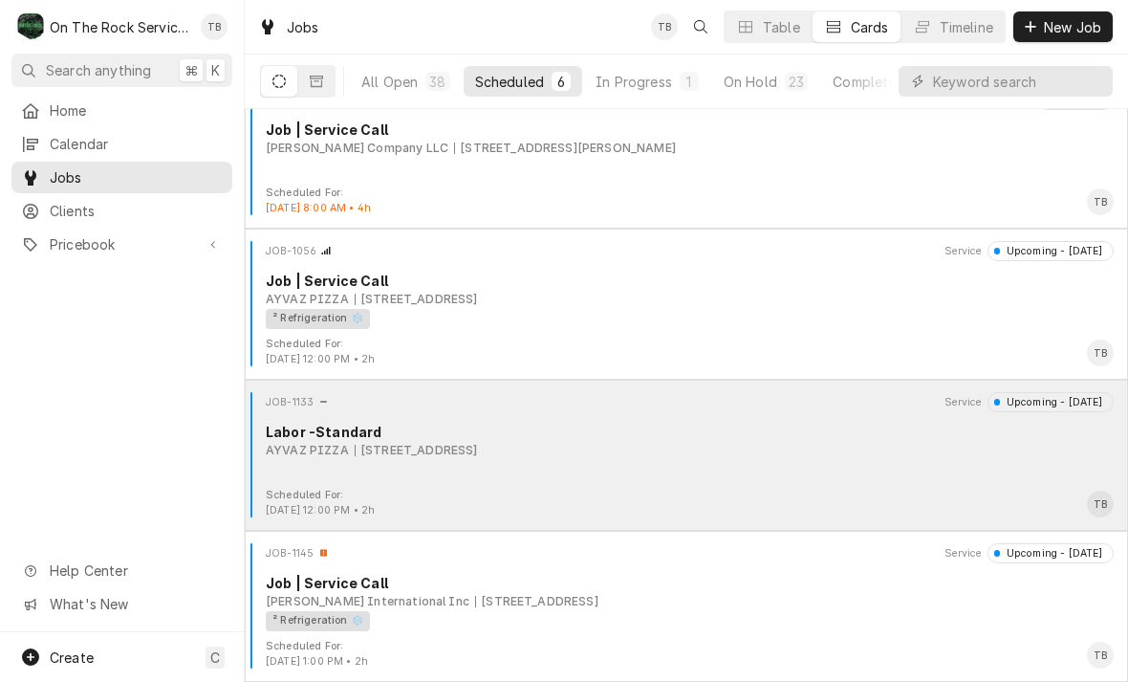
click at [693, 444] on div "AYVAZ PIZZA 535 By-pass 72 NW, Greenwood, SC 29649" at bounding box center [690, 450] width 848 height 17
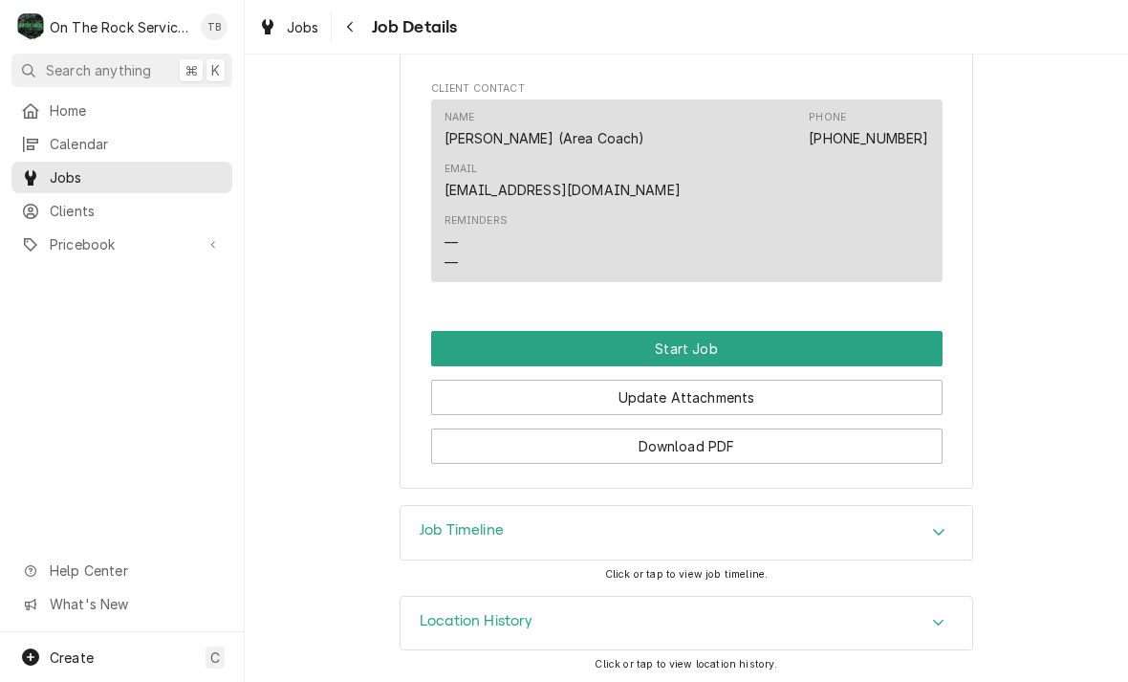
scroll to position [1682, 0]
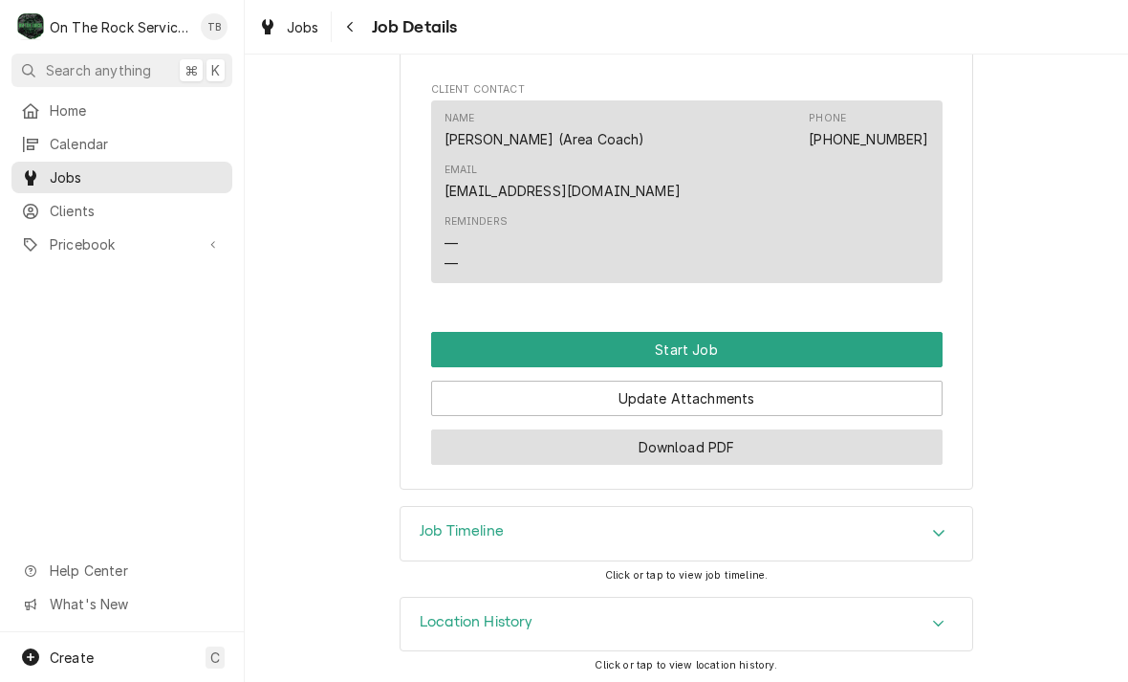
click at [691, 462] on button "Download PDF" at bounding box center [687, 446] width 512 height 35
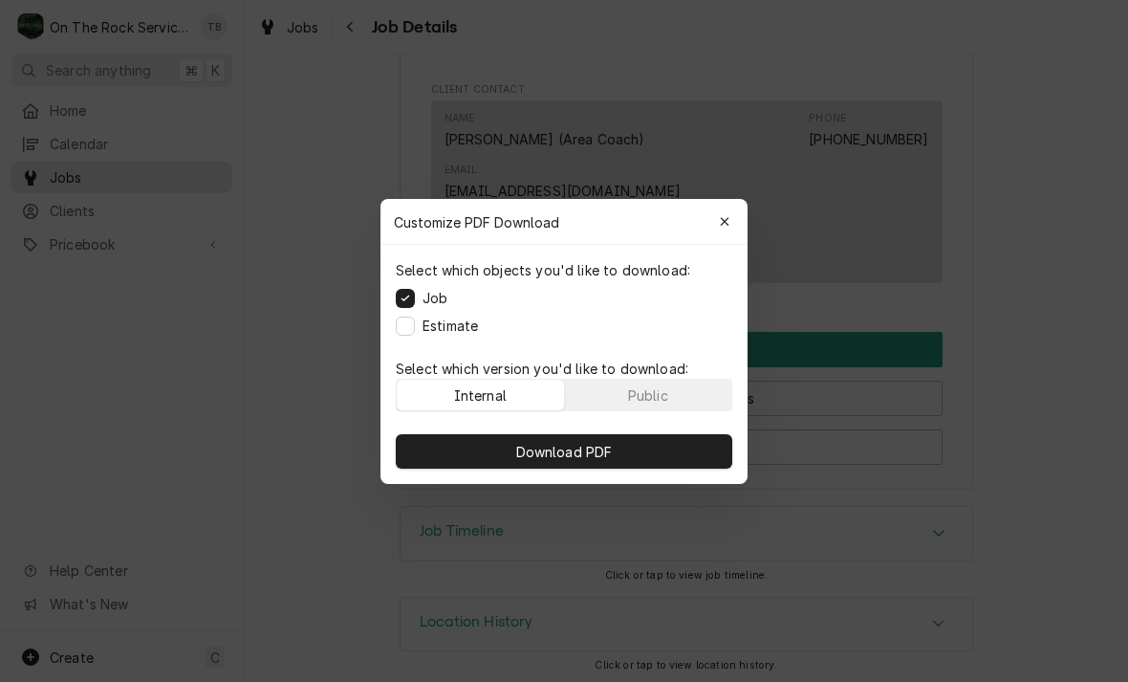
click at [425, 320] on label "Estimate" at bounding box center [450, 326] width 55 height 20
click at [415, 320] on button "Estimate" at bounding box center [405, 325] width 19 height 19
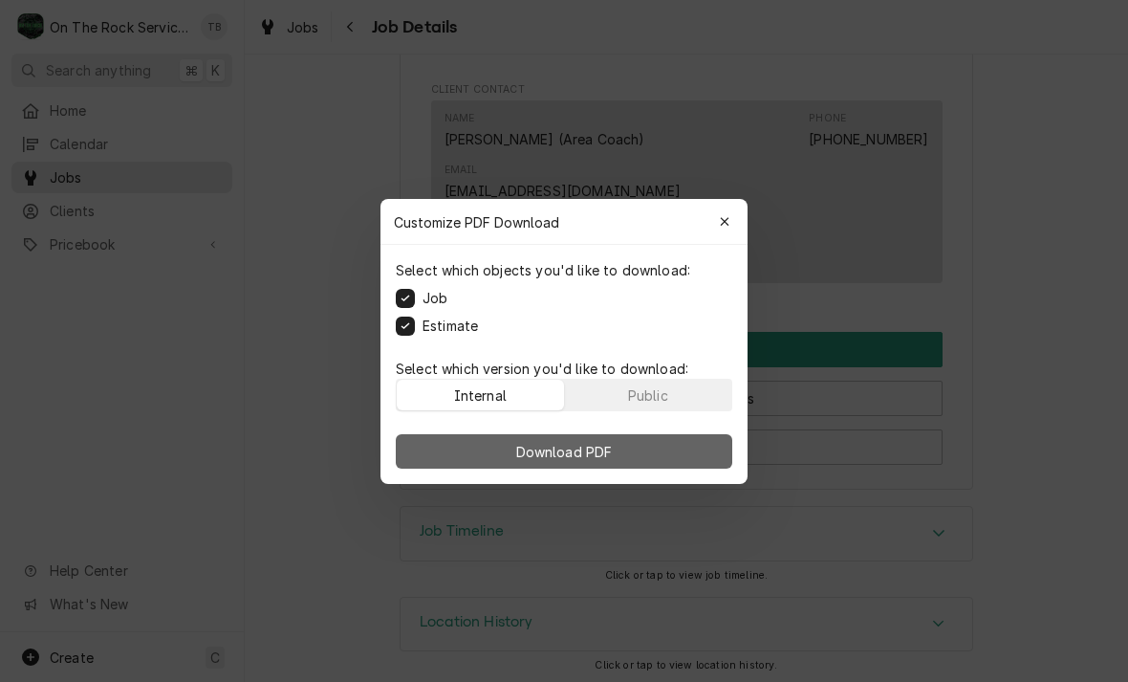
click at [574, 451] on span "Download PDF" at bounding box center [565, 451] width 104 height 20
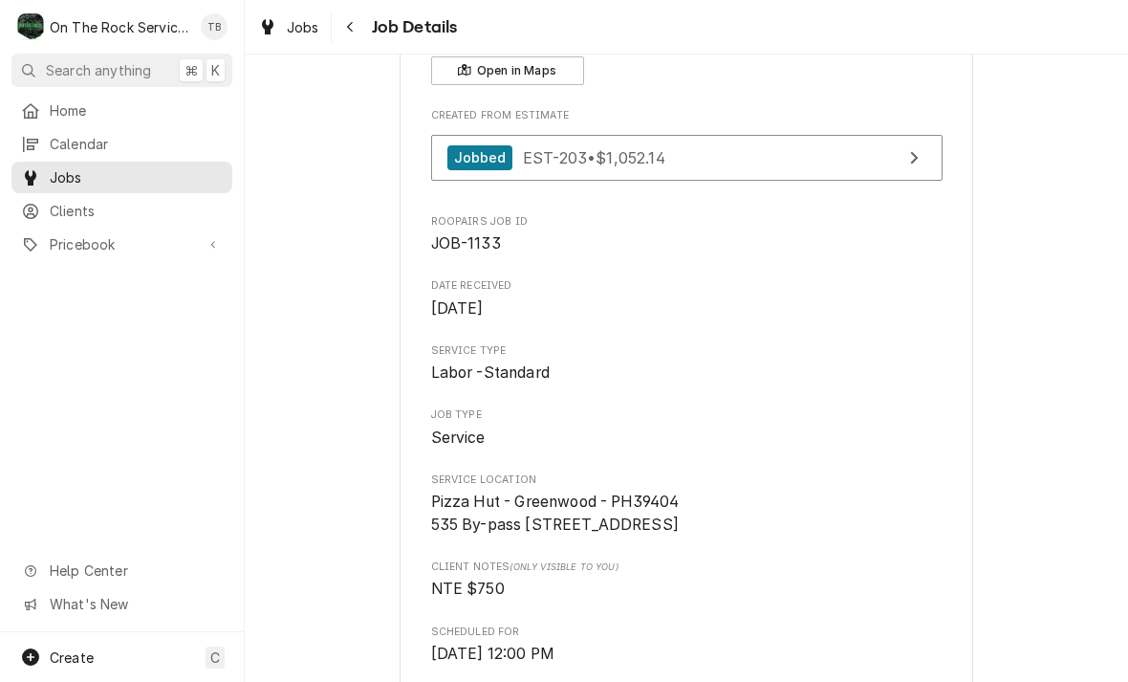
scroll to position [163, 0]
